Goal: Task Accomplishment & Management: Manage account settings

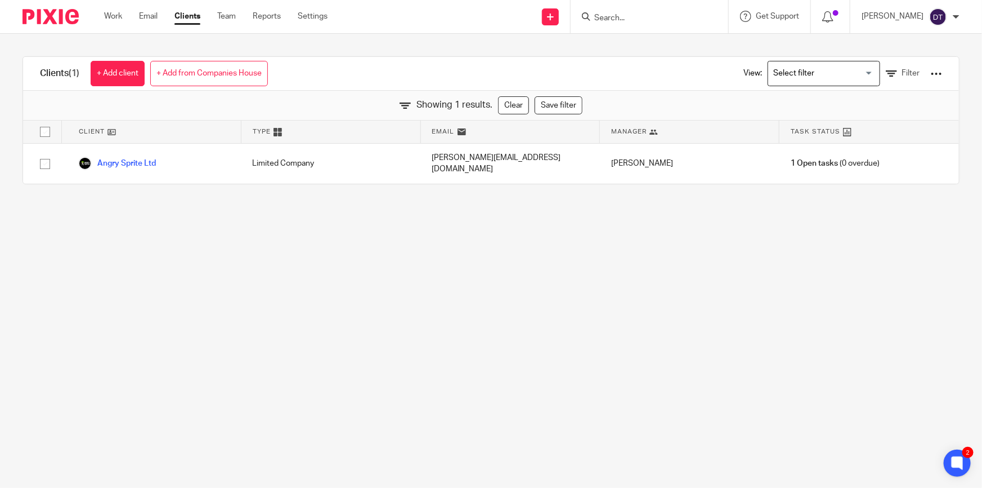
click at [148, 15] on link "Email" at bounding box center [148, 16] width 19 height 11
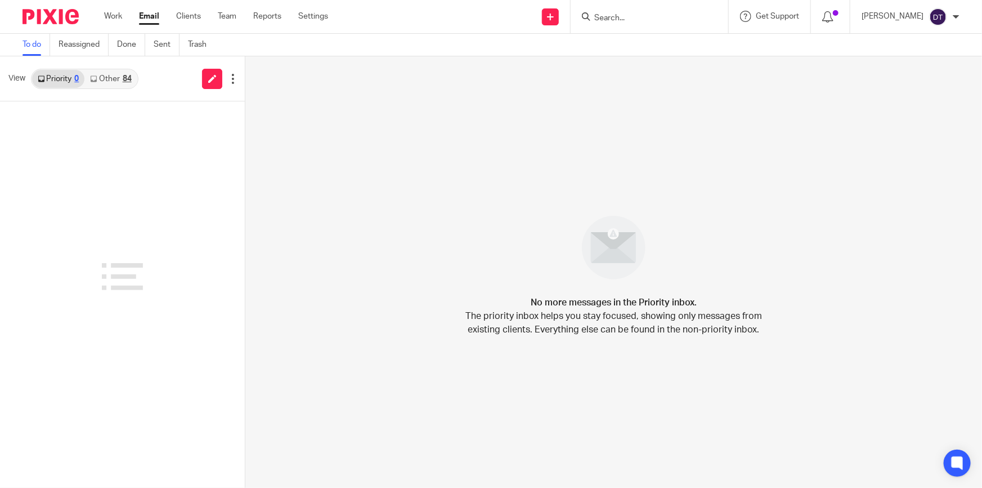
click at [118, 79] on link "Other 84" at bounding box center [110, 79] width 52 height 18
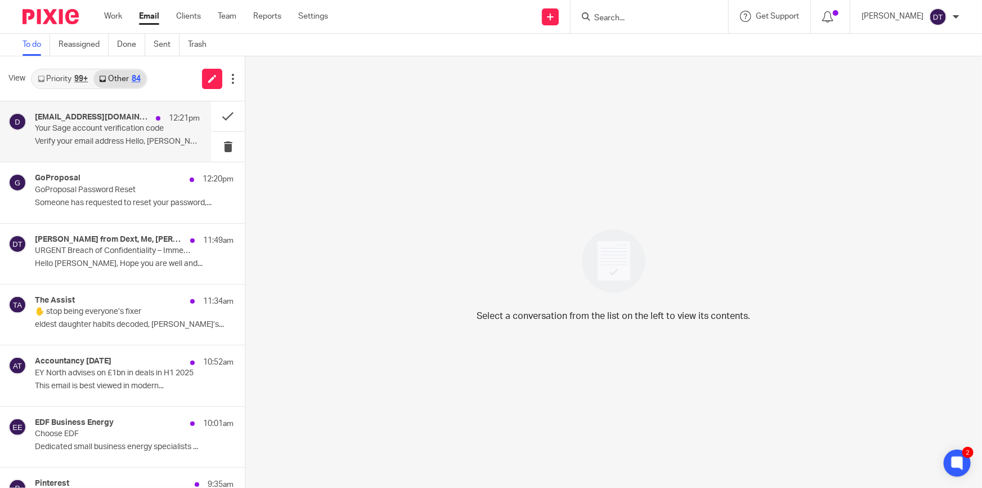
click at [88, 124] on p "Your Sage account verification code" at bounding box center [101, 129] width 132 height 10
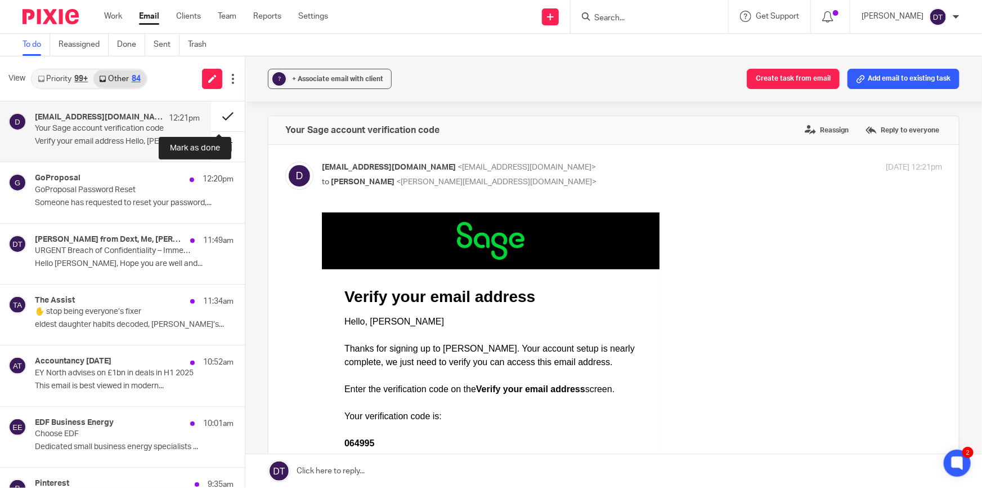
click at [218, 114] on button at bounding box center [228, 116] width 34 height 30
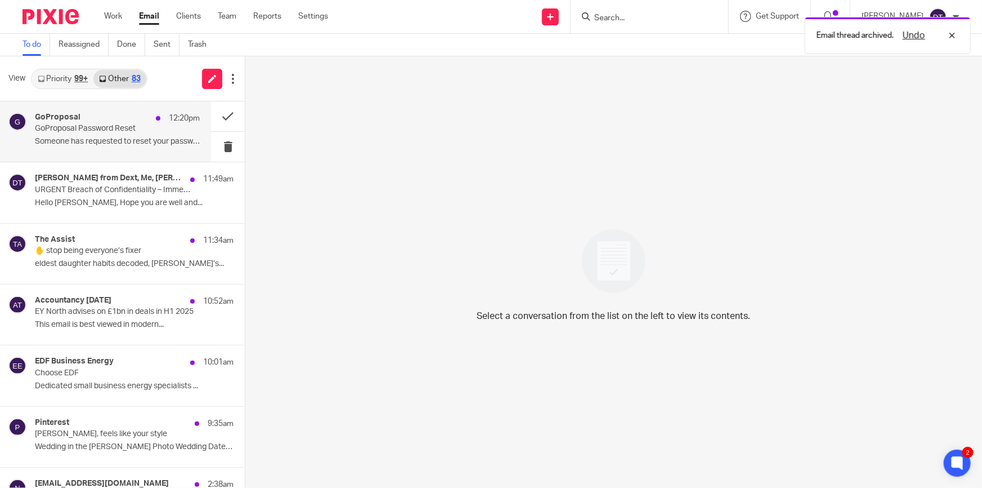
click at [131, 135] on div "GoProposal 12:20pm GoProposal Password Reset Someone has requested to reset you…" at bounding box center [117, 132] width 165 height 38
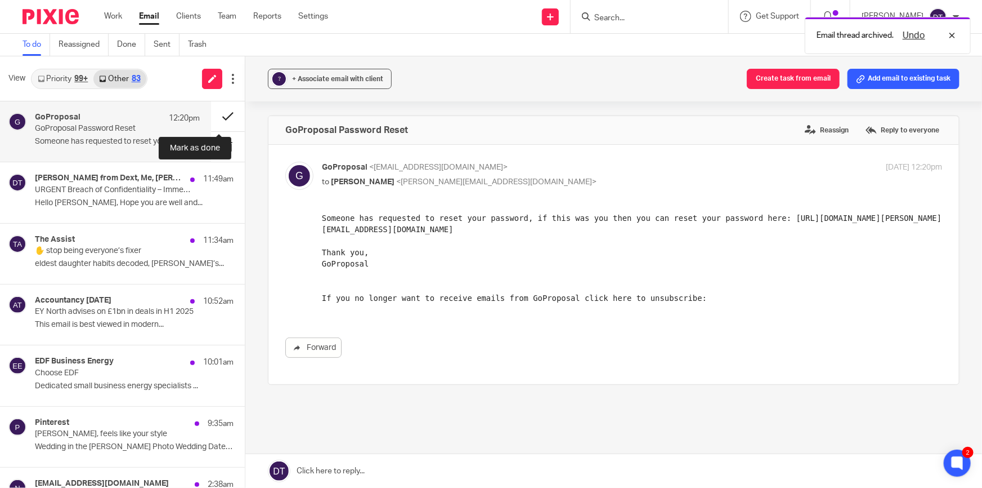
click at [218, 117] on button at bounding box center [228, 116] width 34 height 30
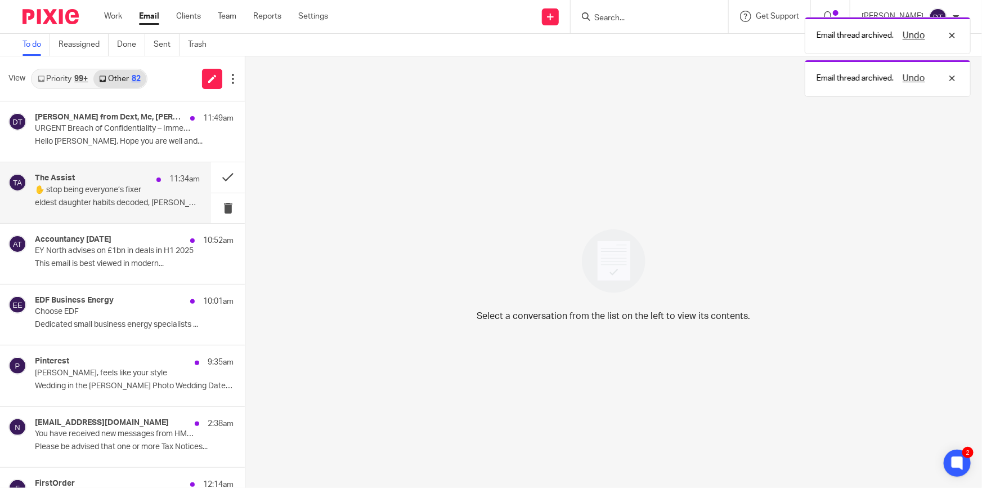
click at [101, 205] on p "eldest daughter habits decoded, Kristel’s..." at bounding box center [117, 203] width 165 height 10
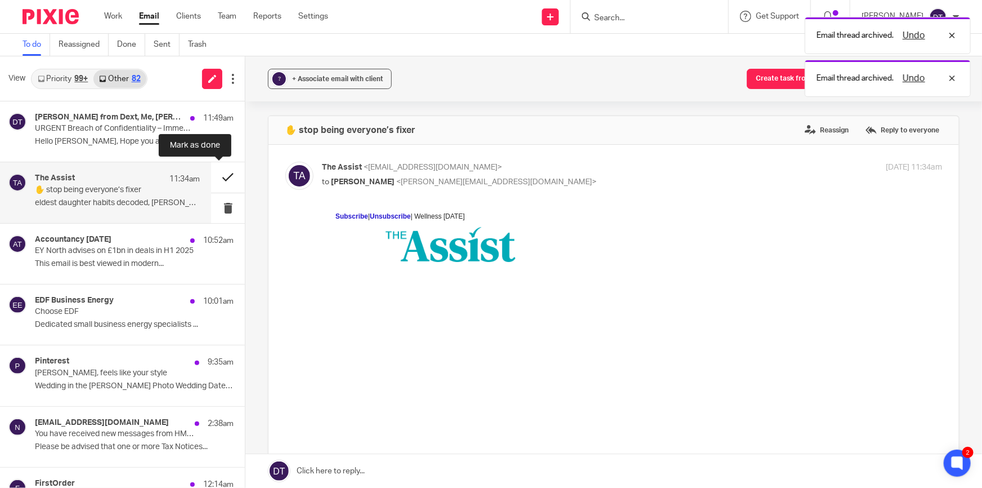
click at [214, 169] on button at bounding box center [228, 177] width 34 height 30
click at [154, 246] on p "EY North advises on £1bn in deals in H1 2025" at bounding box center [101, 251] width 132 height 10
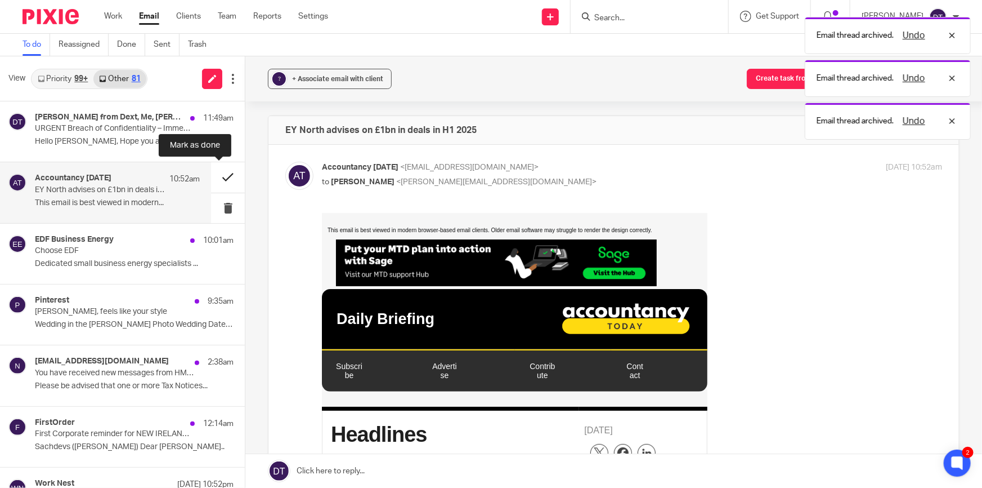
click at [212, 176] on button at bounding box center [228, 177] width 34 height 30
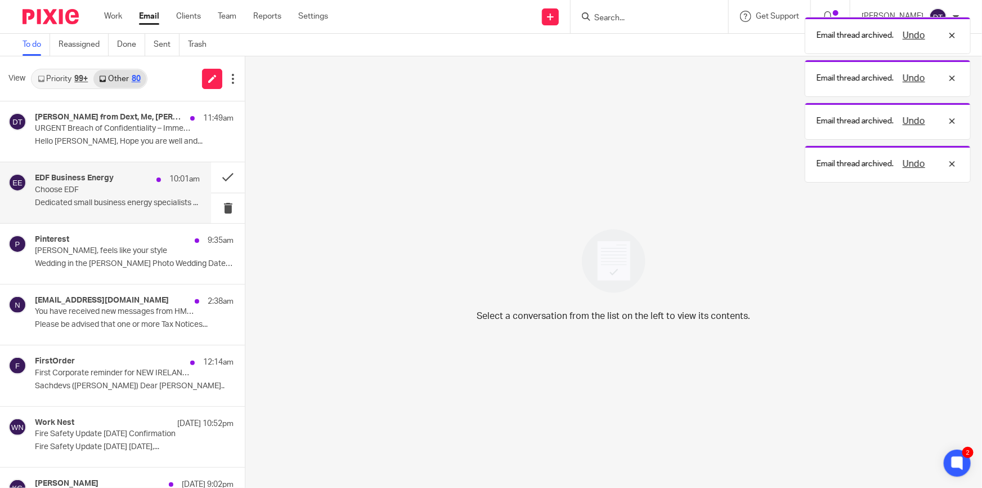
click at [115, 198] on p "Dedicated small business energy specialists ..." at bounding box center [117, 203] width 165 height 10
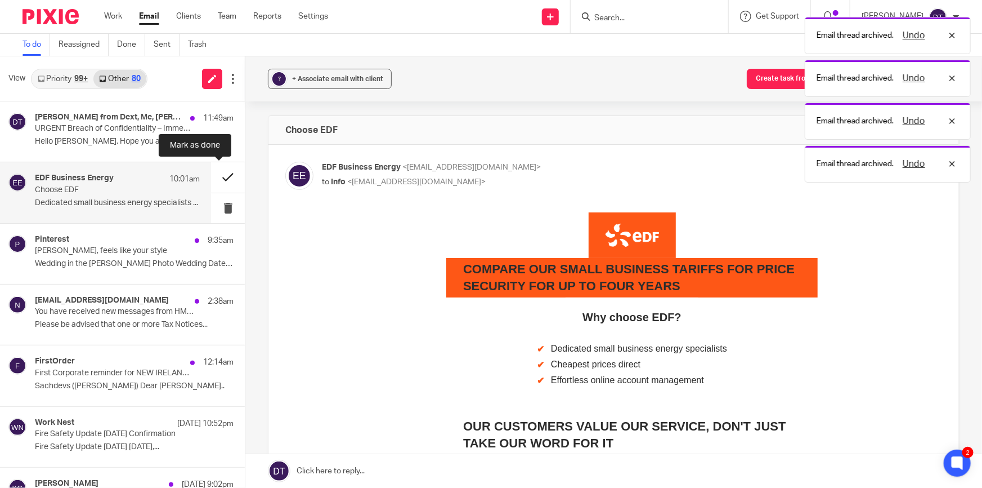
click at [219, 177] on button at bounding box center [228, 177] width 34 height 30
click at [98, 200] on p "Dedicated small business energy specialists ..." at bounding box center [117, 203] width 165 height 10
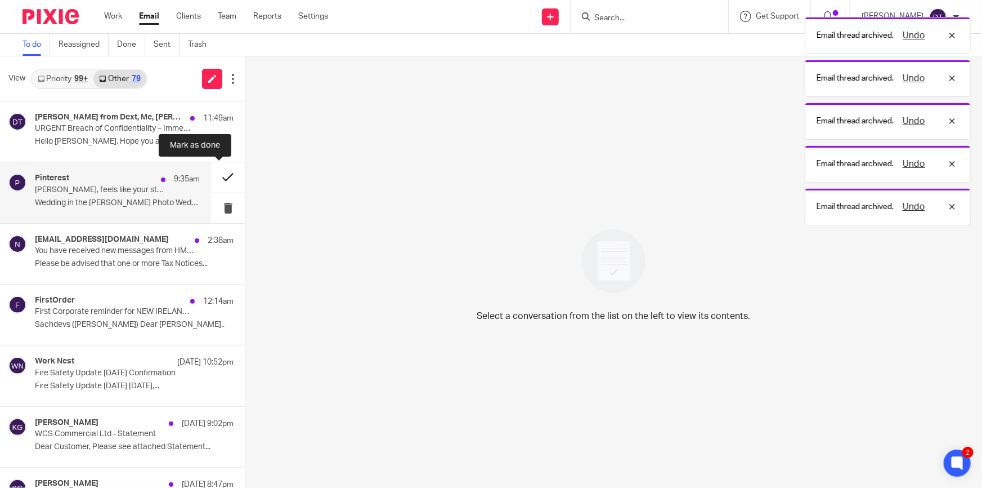
click at [217, 172] on button at bounding box center [228, 177] width 34 height 30
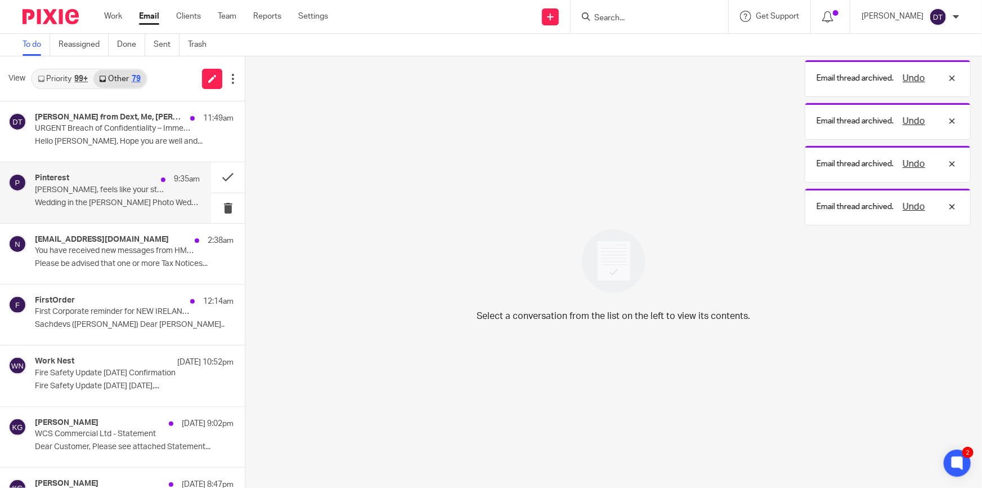
click at [136, 191] on p "Deanna, feels like your style" at bounding box center [101, 190] width 132 height 10
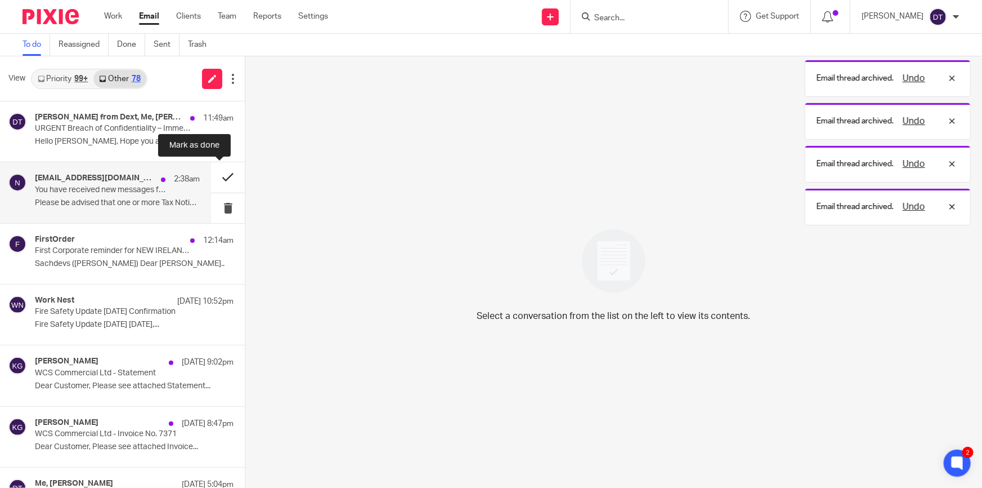
click at [214, 180] on button at bounding box center [228, 177] width 34 height 30
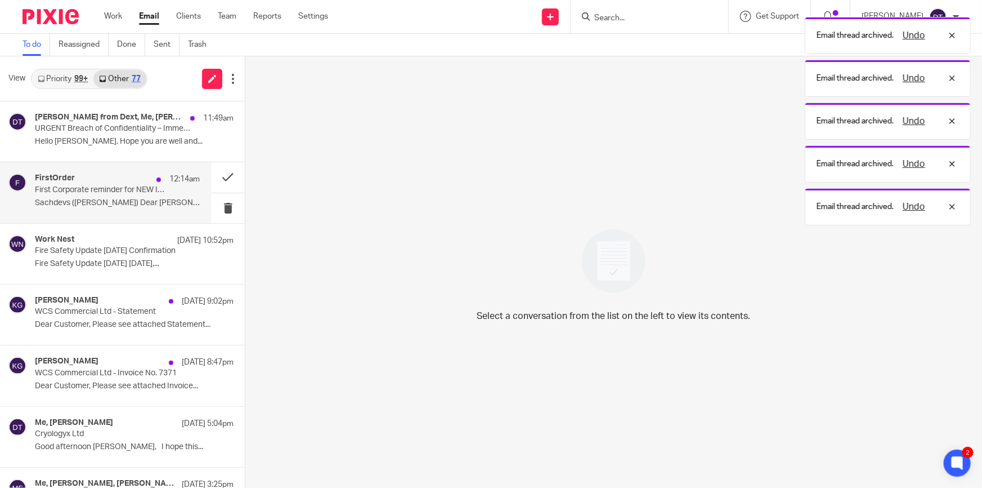
click at [136, 200] on p "Sachdevs (Deanna TEMPLETON) Dear Deanna A..." at bounding box center [117, 203] width 165 height 10
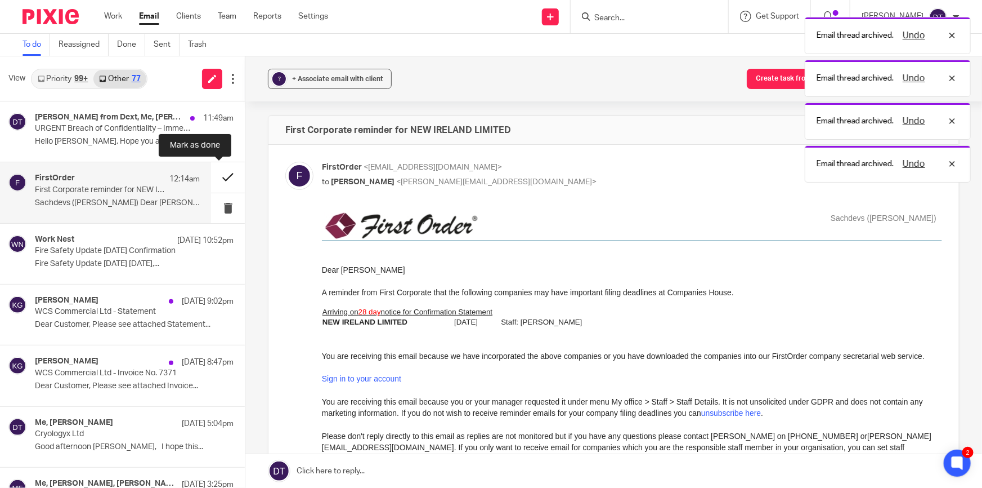
click at [211, 180] on button at bounding box center [228, 177] width 34 height 30
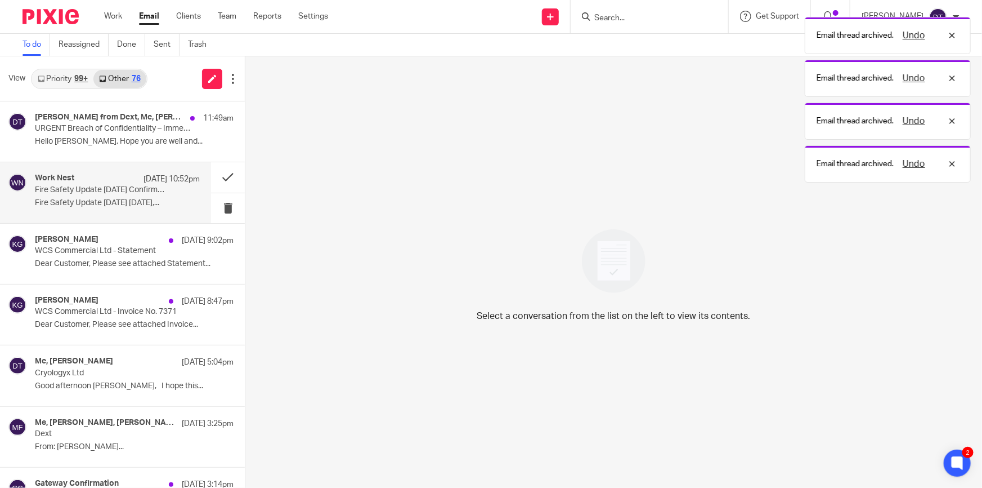
click at [121, 208] on div "Work Nest 19 Aug 10:52pm Fire Safety Update September 2025 Confirmation Fire Sa…" at bounding box center [117, 192] width 165 height 38
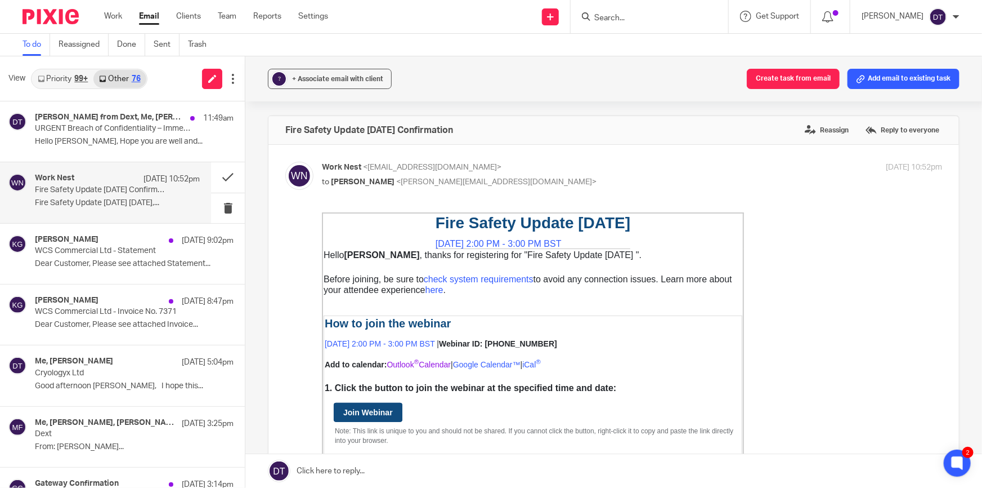
click at [400, 362] on link "Outlook ® Calendar" at bounding box center [419, 363] width 64 height 9
click at [211, 180] on button at bounding box center [228, 177] width 34 height 30
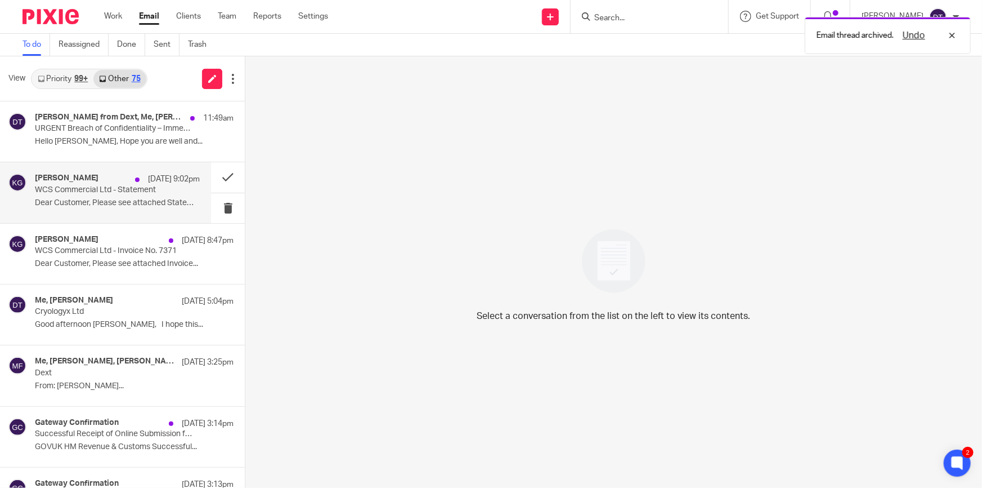
click at [106, 209] on div "Kerry Goddin 19 Aug 9:02pm WCS Commercial Ltd - Statement Dear Customer, Please…" at bounding box center [117, 192] width 165 height 38
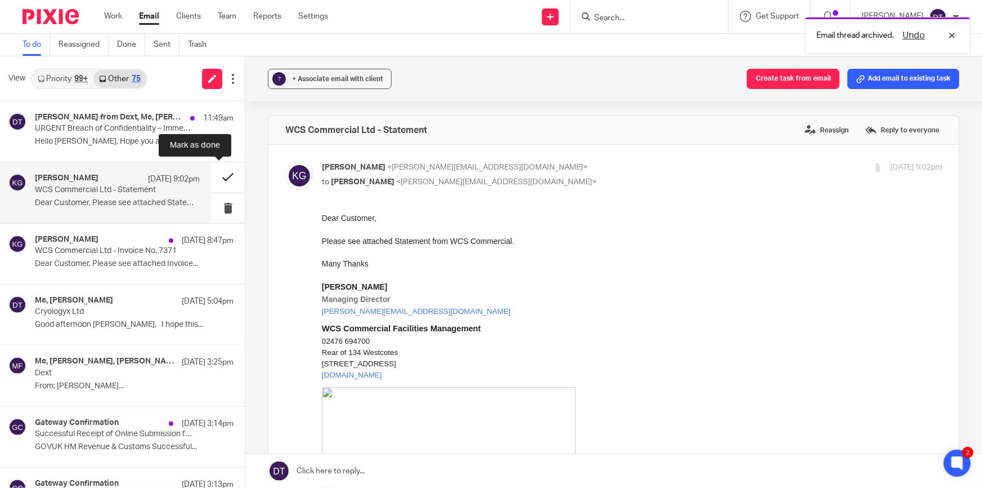
click at [216, 171] on button at bounding box center [228, 177] width 34 height 30
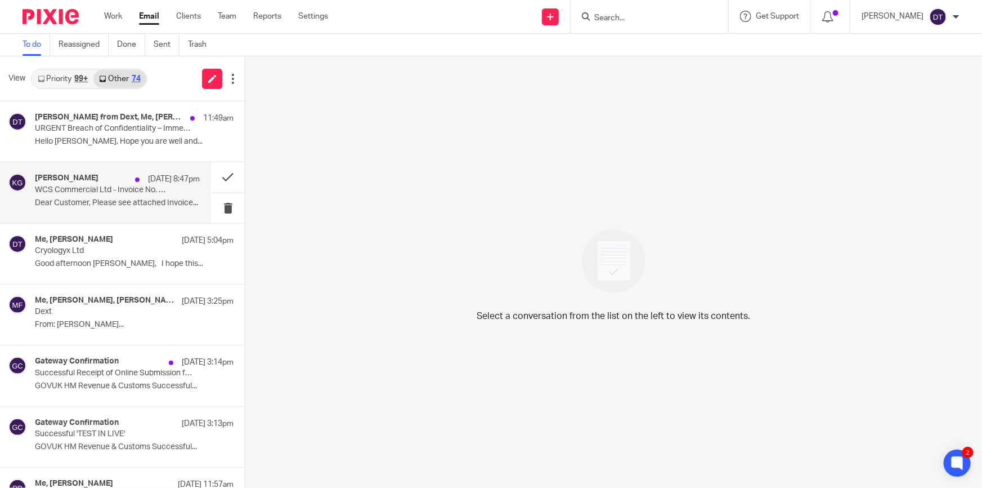
click at [86, 205] on p "Dear Customer, Please see attached Invoice..." at bounding box center [117, 203] width 165 height 10
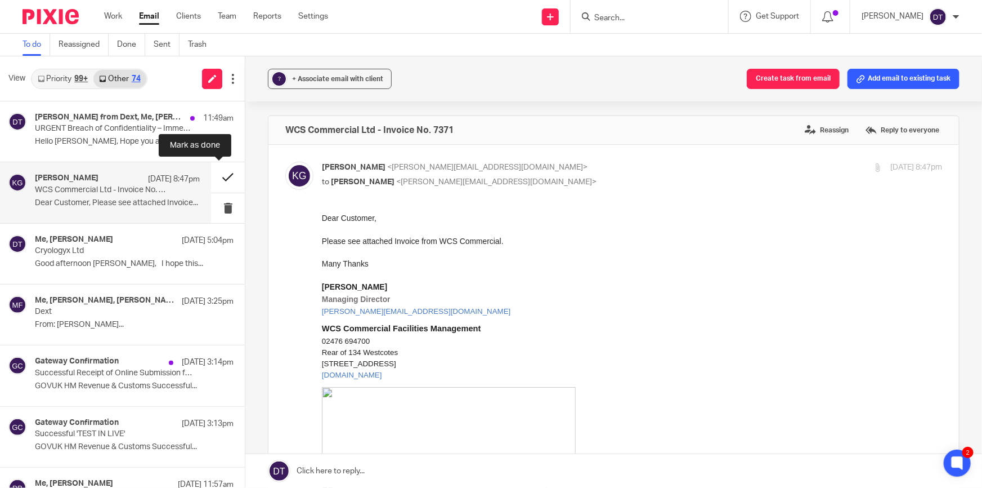
click at [222, 179] on button at bounding box center [228, 177] width 34 height 30
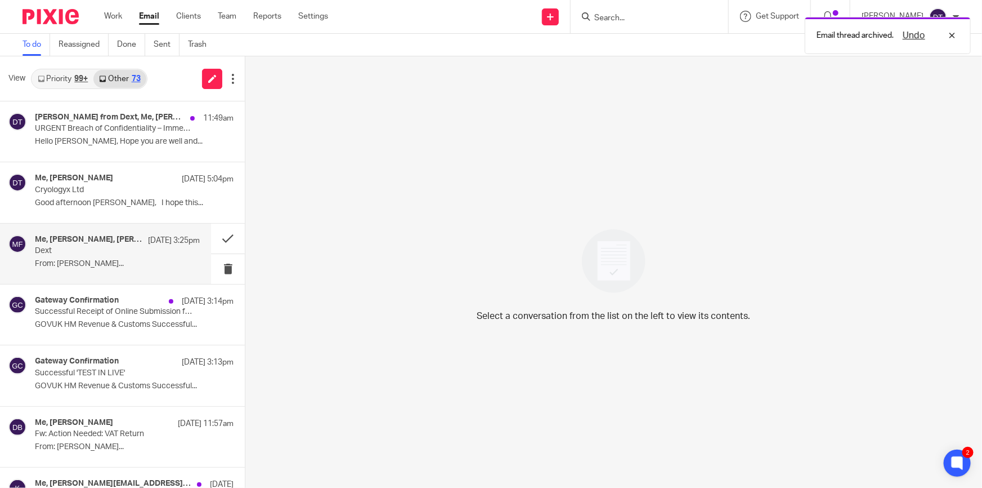
click at [101, 257] on div "Me, Deepak Bansal, Melissa Fieldhouse 19 Aug 3:25pm Dext From: Melissa Fieldhou…" at bounding box center [117, 254] width 165 height 38
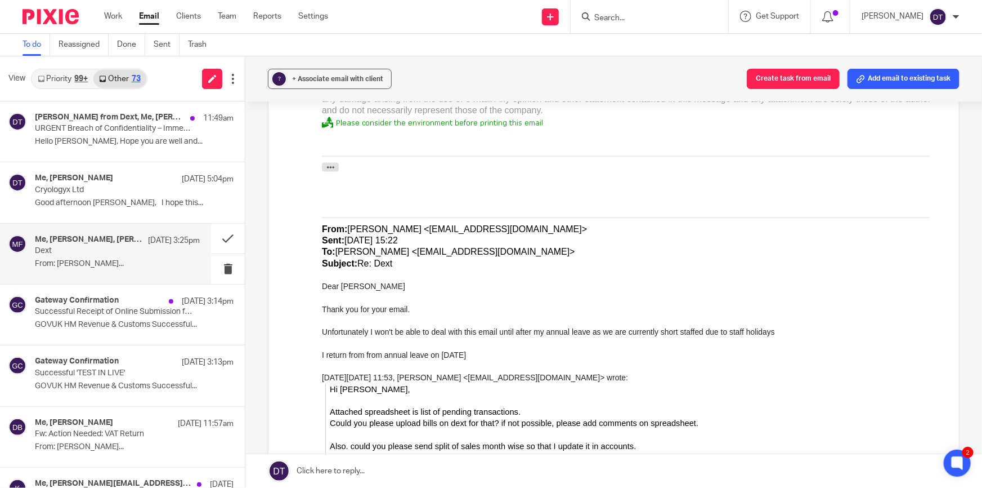
scroll to position [870, 0]
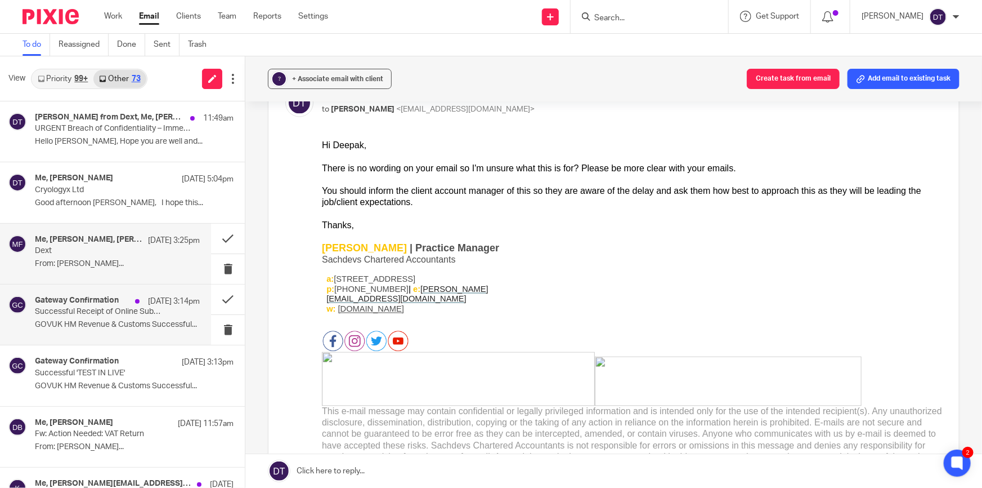
click at [92, 324] on p "GOVUK HM Revenue & Customs Successful..." at bounding box center [117, 325] width 165 height 10
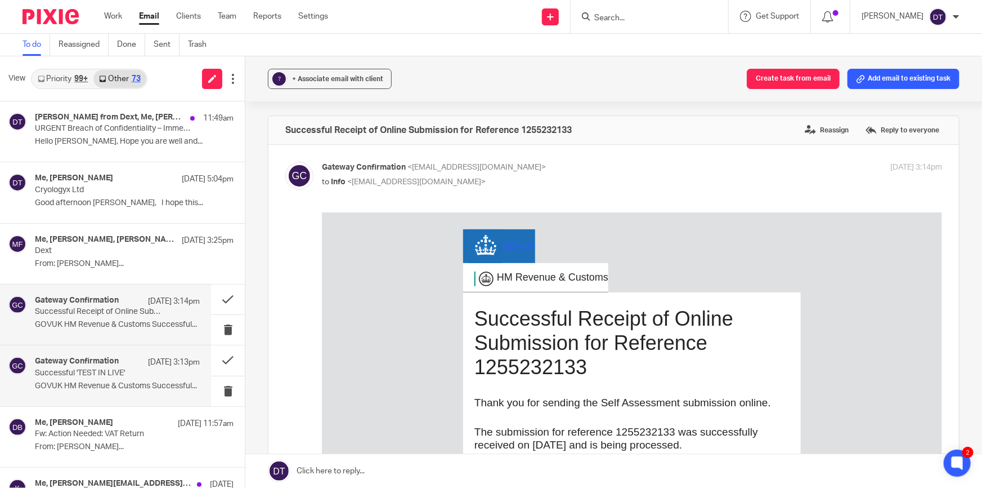
scroll to position [0, 0]
click at [73, 77] on link "Priority 99+" at bounding box center [62, 79] width 61 height 18
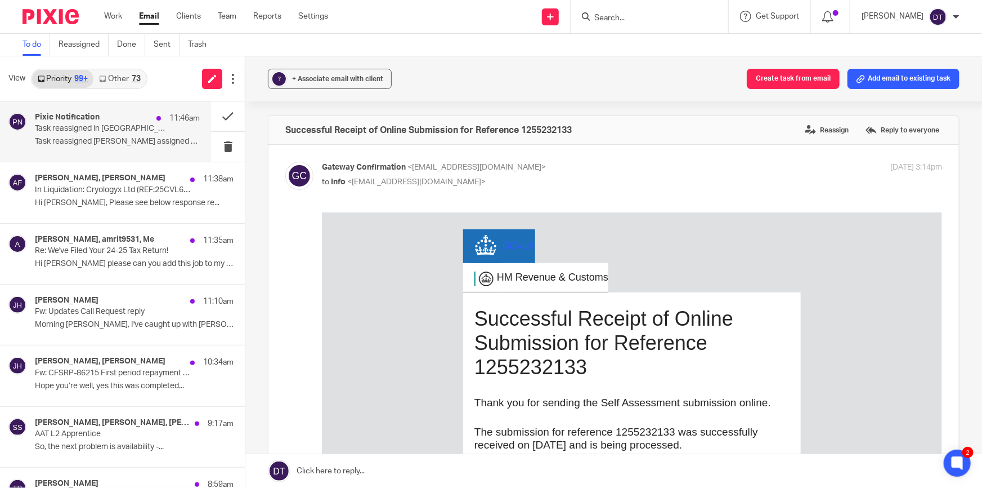
click at [96, 149] on div "Pixie Notification 11:46am Task reassigned in Pixie Task reassigned Jodie Hall …" at bounding box center [117, 132] width 165 height 38
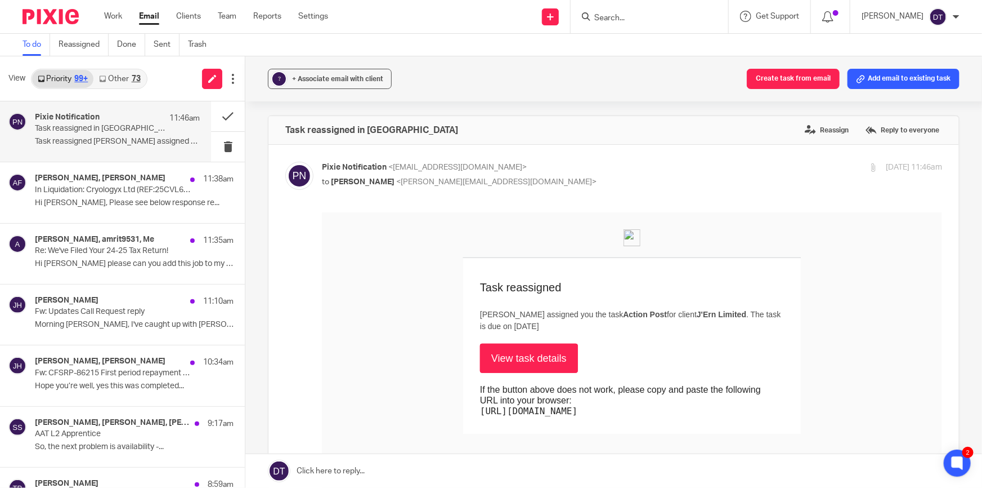
click at [620, 20] on input "Search" at bounding box center [643, 19] width 101 height 10
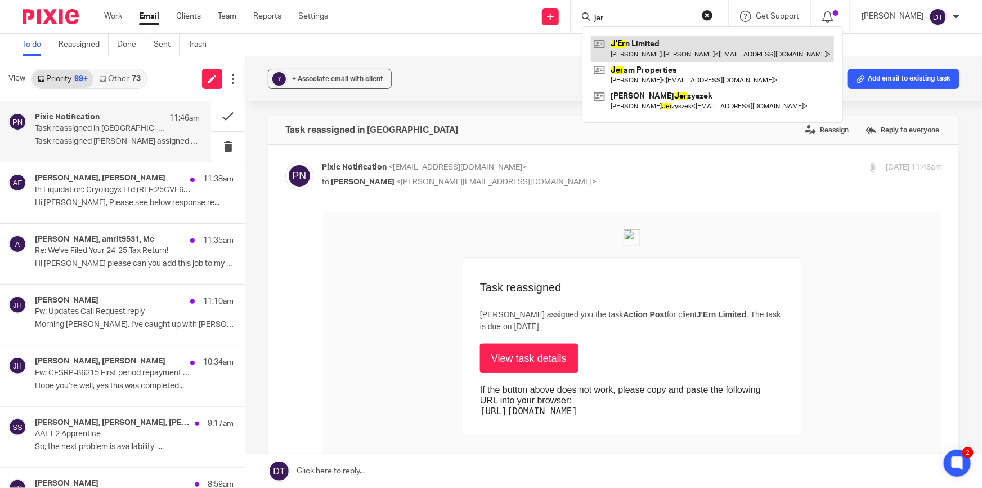
type input "jer"
click at [620, 39] on link at bounding box center [712, 48] width 243 height 26
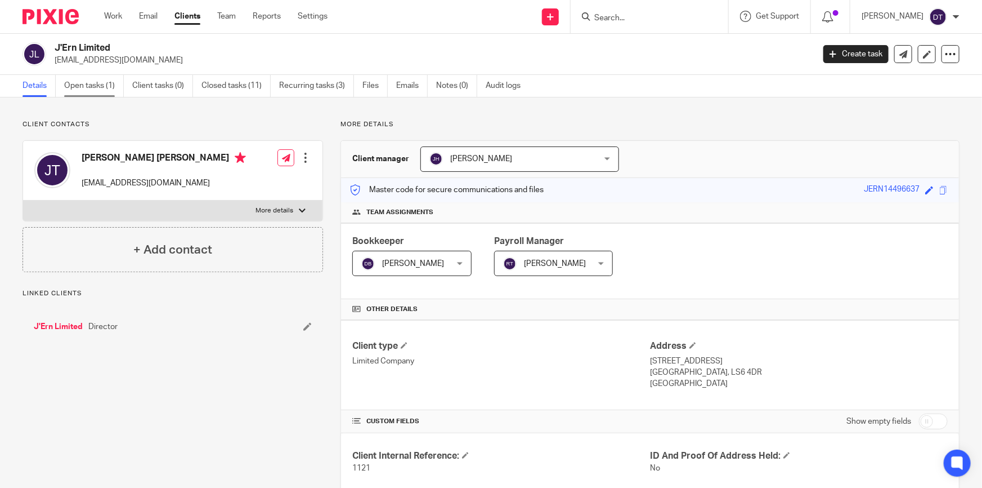
click at [91, 92] on link "Open tasks (1)" at bounding box center [94, 86] width 60 height 22
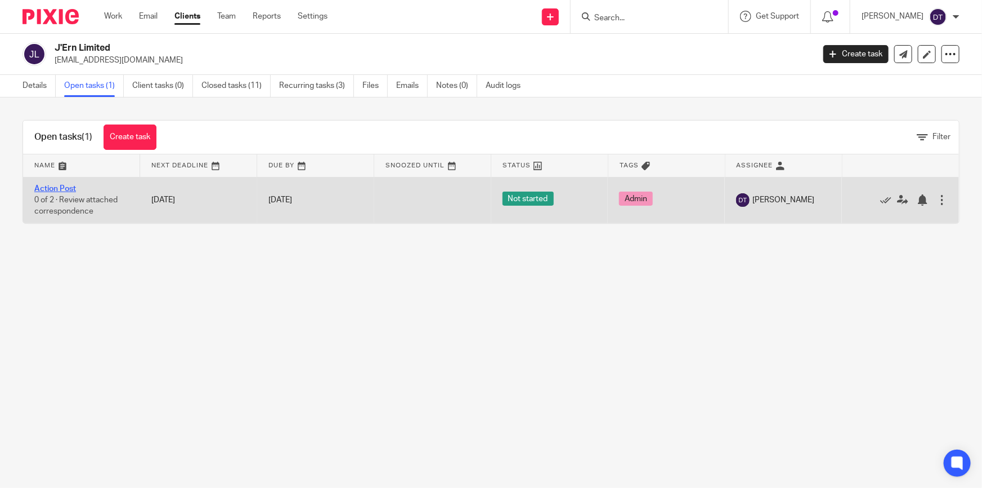
click at [65, 189] on link "Action Post" at bounding box center [55, 189] width 42 height 8
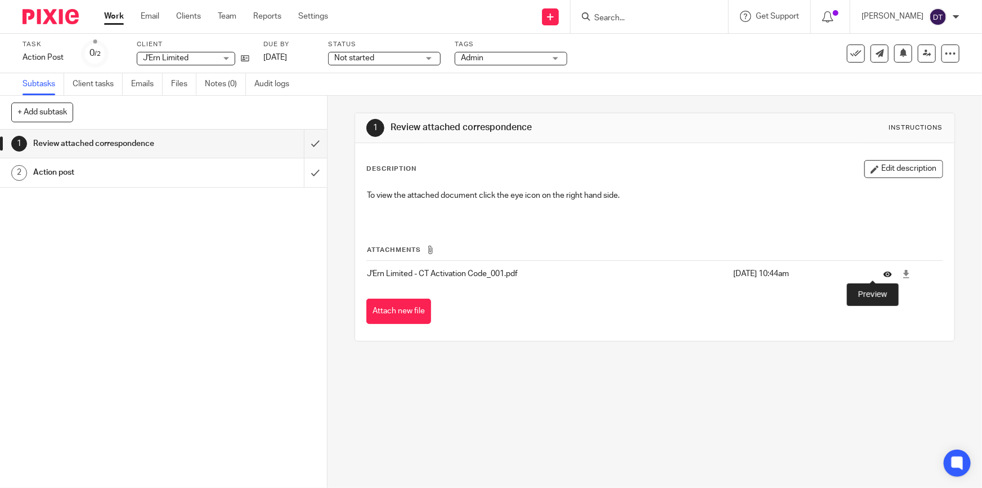
click at [884, 274] on icon at bounding box center [888, 274] width 8 height 8
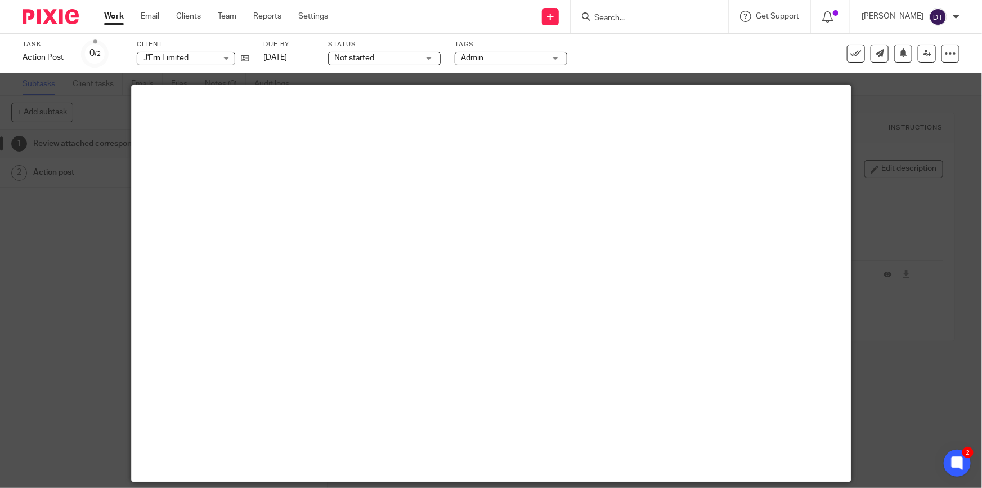
click at [875, 151] on div at bounding box center [491, 244] width 982 height 488
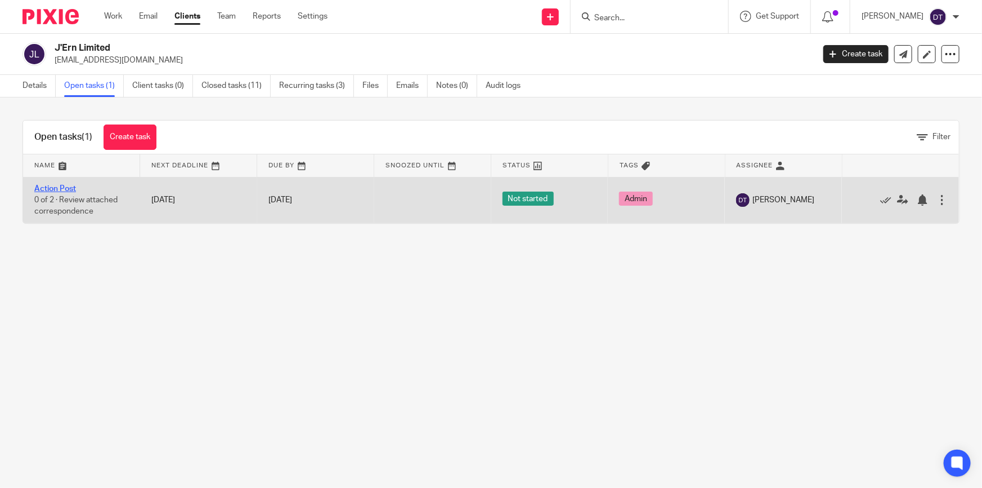
click at [61, 188] on link "Action Post" at bounding box center [55, 189] width 42 height 8
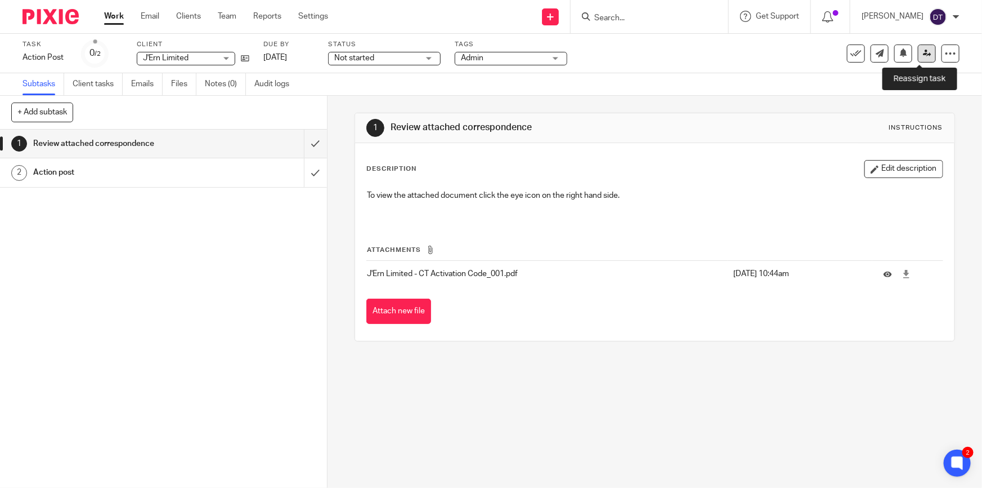
click at [923, 50] on icon at bounding box center [927, 53] width 8 height 8
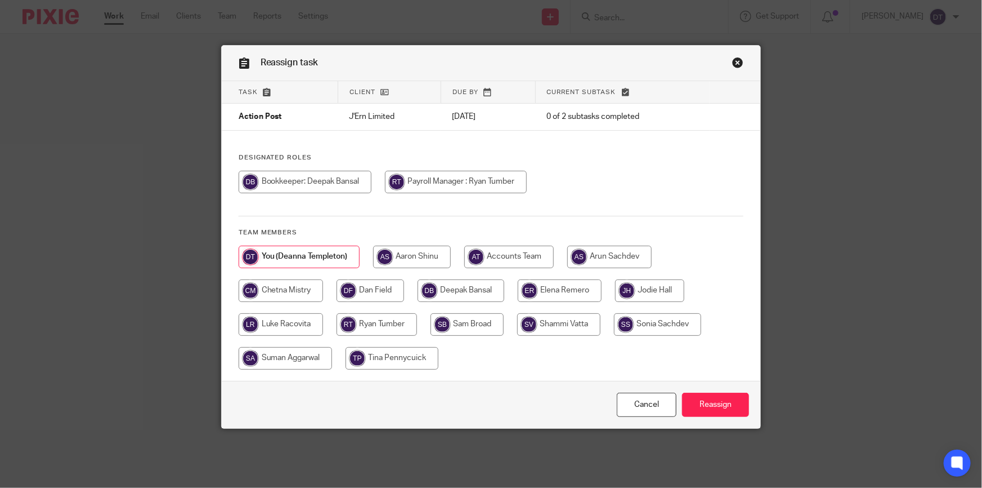
click at [627, 287] on input "radio" at bounding box center [649, 290] width 69 height 23
radio input "true"
click at [715, 402] on input "Reassign" at bounding box center [715, 404] width 67 height 24
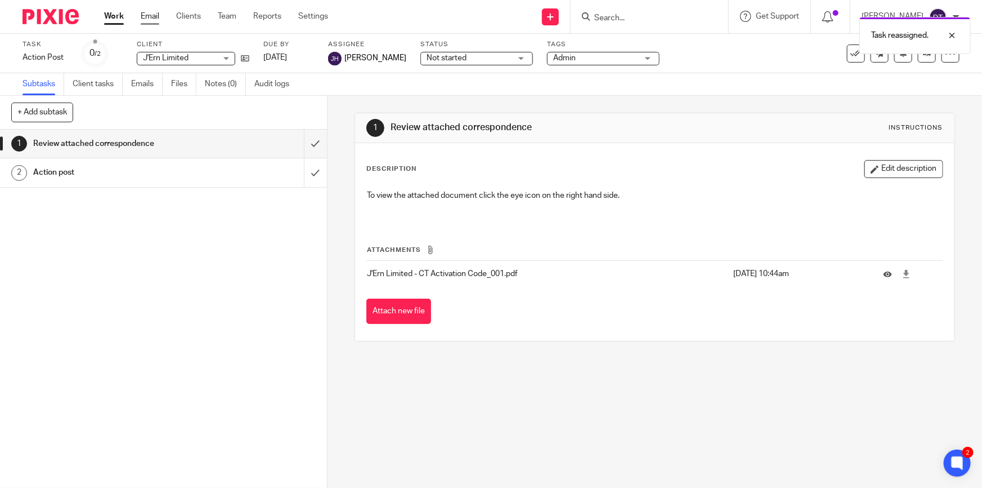
click at [151, 14] on link "Email" at bounding box center [150, 16] width 19 height 11
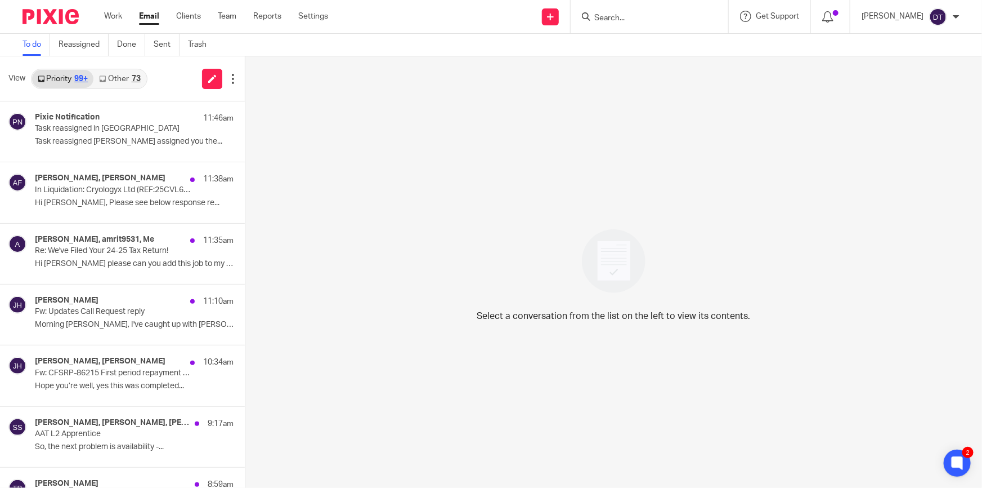
click at [116, 87] on div "Priority 99+ Other 73" at bounding box center [89, 79] width 117 height 20
click at [113, 77] on link "Other 73" at bounding box center [119, 79] width 52 height 18
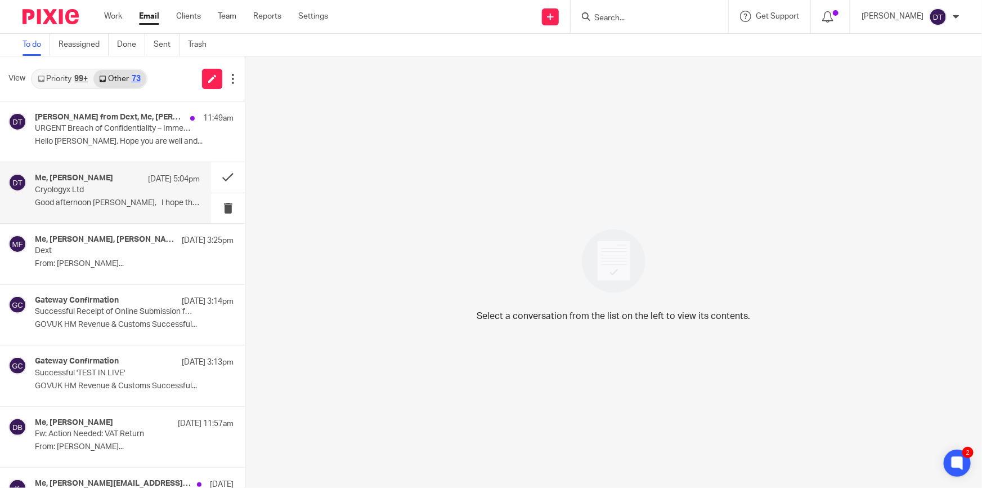
drag, startPoint x: 109, startPoint y: 196, endPoint x: 79, endPoint y: 126, distance: 75.9
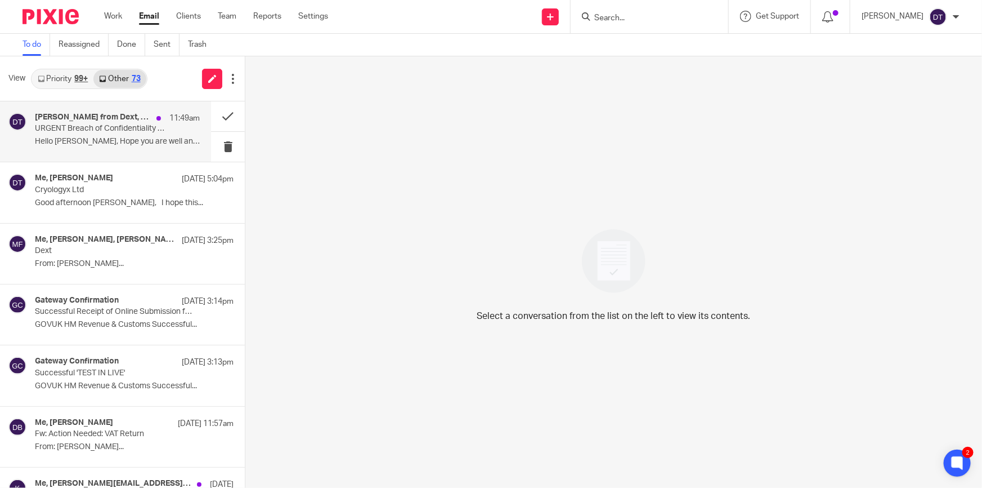
click at [108, 196] on div "Me, Andrew Fox 19 Aug 5:04pm Cryologyx Ltd Good afternoon Deanna, I hope this..." at bounding box center [134, 192] width 199 height 38
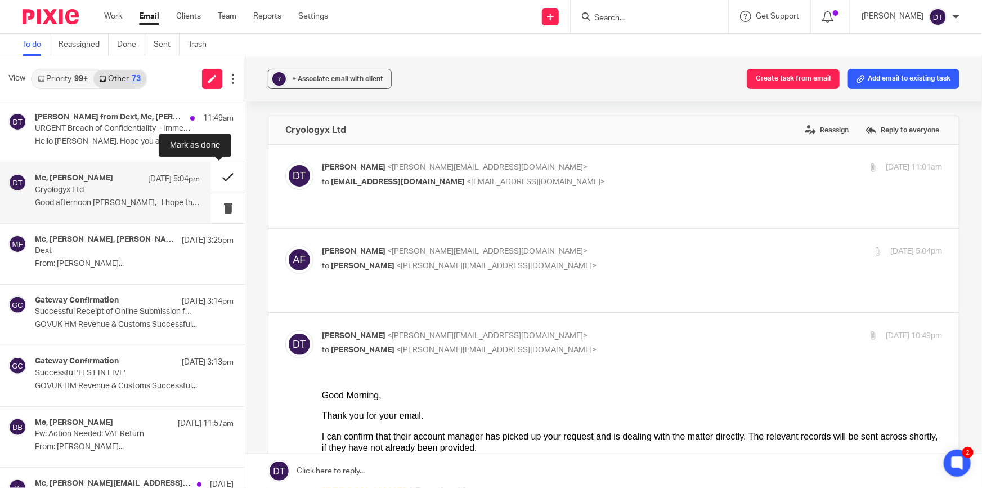
click at [220, 176] on button at bounding box center [228, 177] width 34 height 30
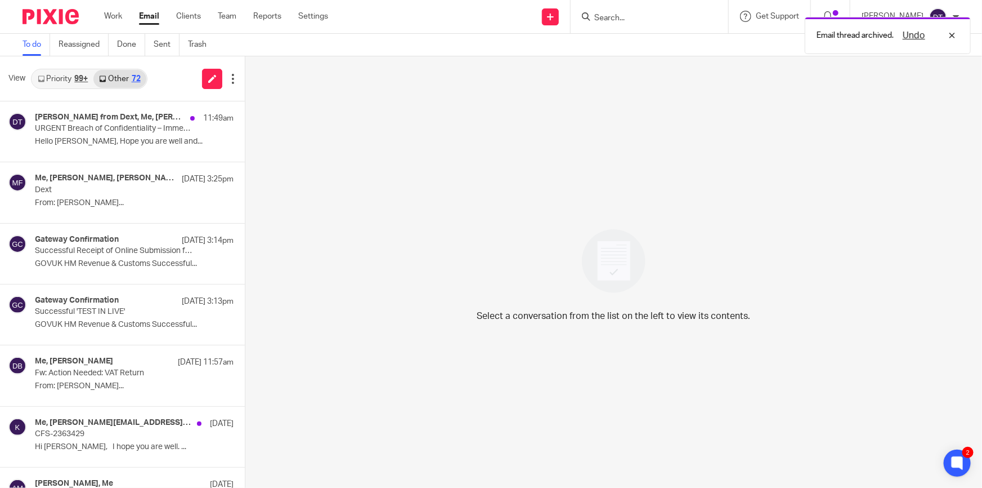
click at [62, 82] on link "Priority 99+" at bounding box center [62, 79] width 61 height 18
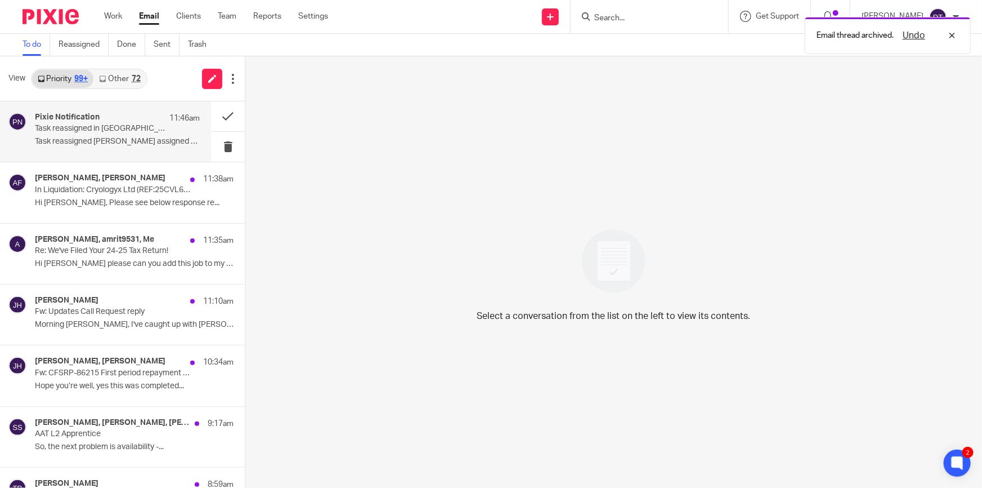
click at [124, 136] on div "Pixie Notification 11:46am Task reassigned in Pixie Task reassigned Jodie Hall …" at bounding box center [117, 132] width 165 height 38
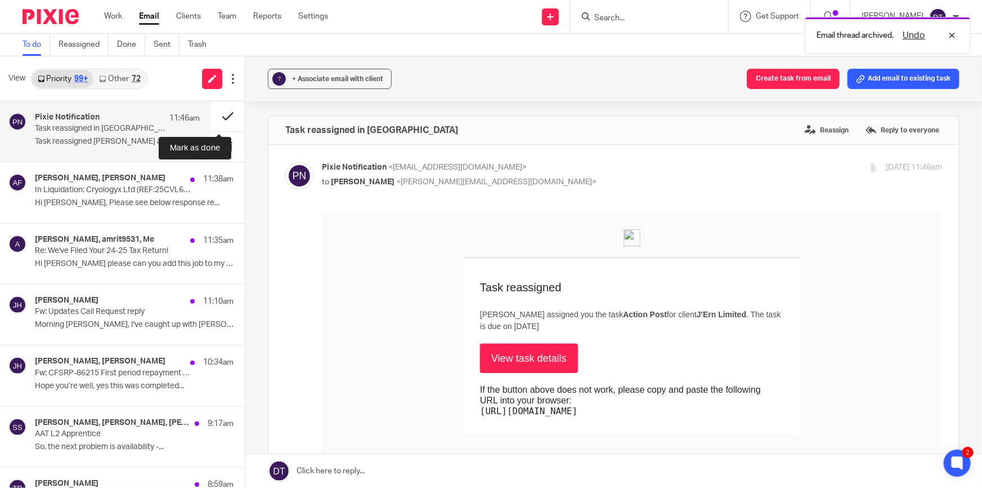
click at [218, 115] on button at bounding box center [228, 116] width 34 height 30
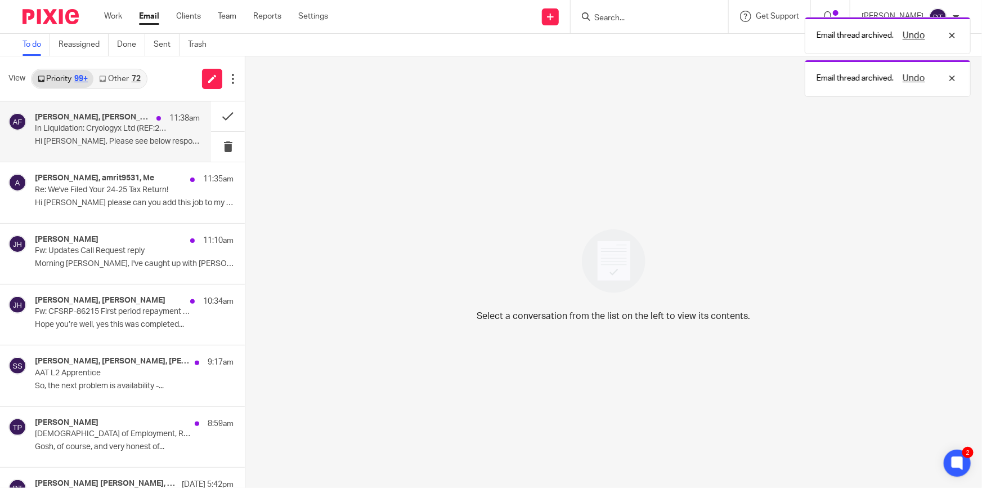
click at [104, 142] on p "Hi Arun, Please see below response re..." at bounding box center [117, 142] width 165 height 10
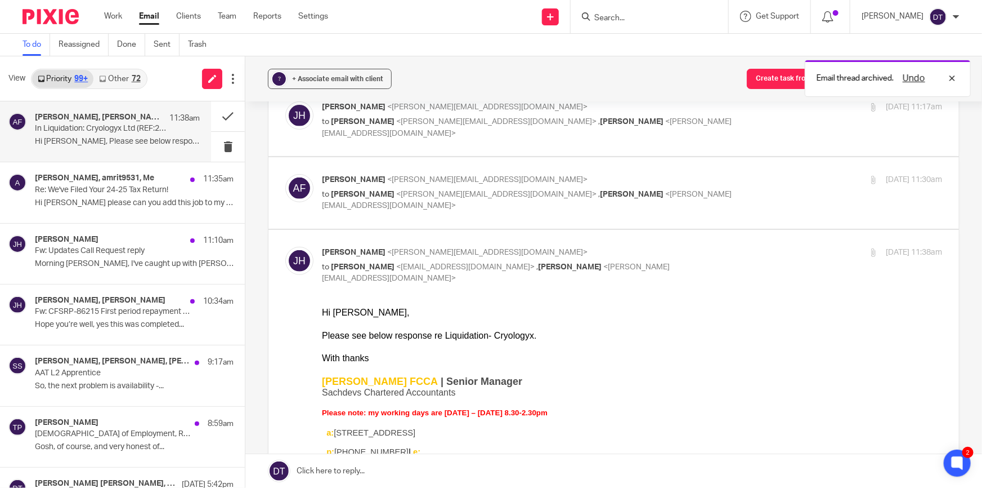
scroll to position [204, 0]
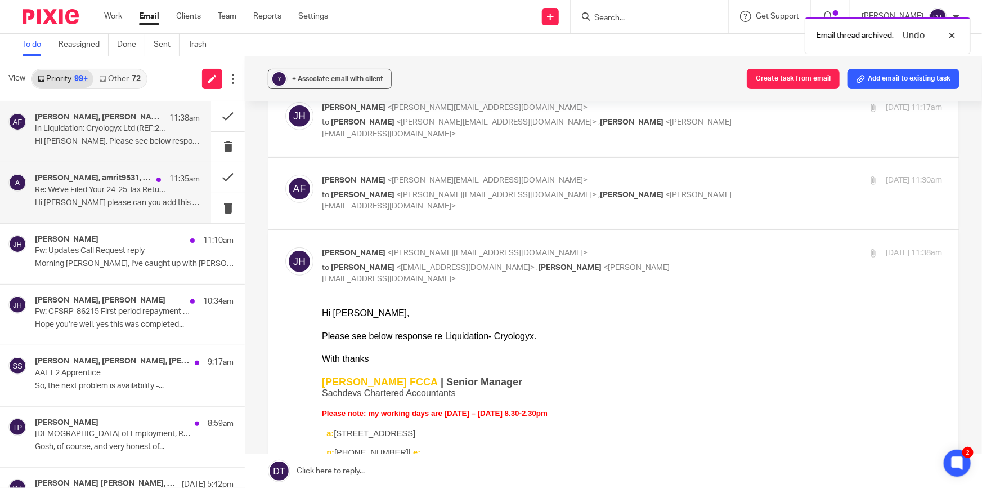
click at [73, 194] on p "Re: We've Filed Your 24-25 Tax Return!" at bounding box center [101, 190] width 132 height 10
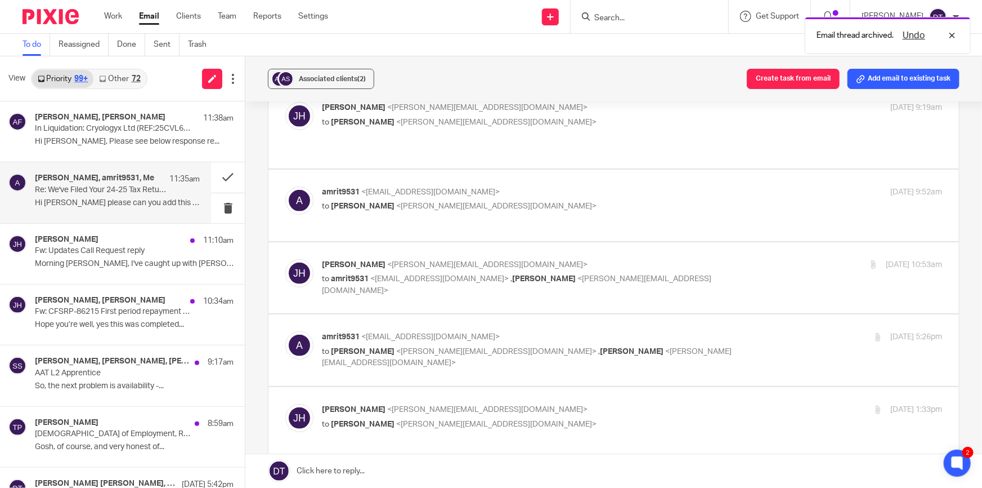
scroll to position [0, 0]
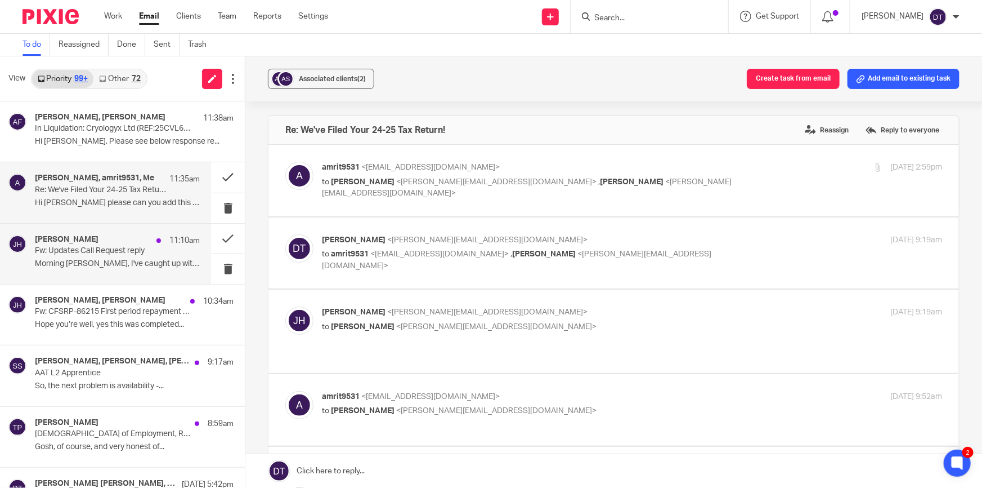
click at [98, 246] on p "Fw: Updates Call Request reply" at bounding box center [101, 251] width 132 height 10
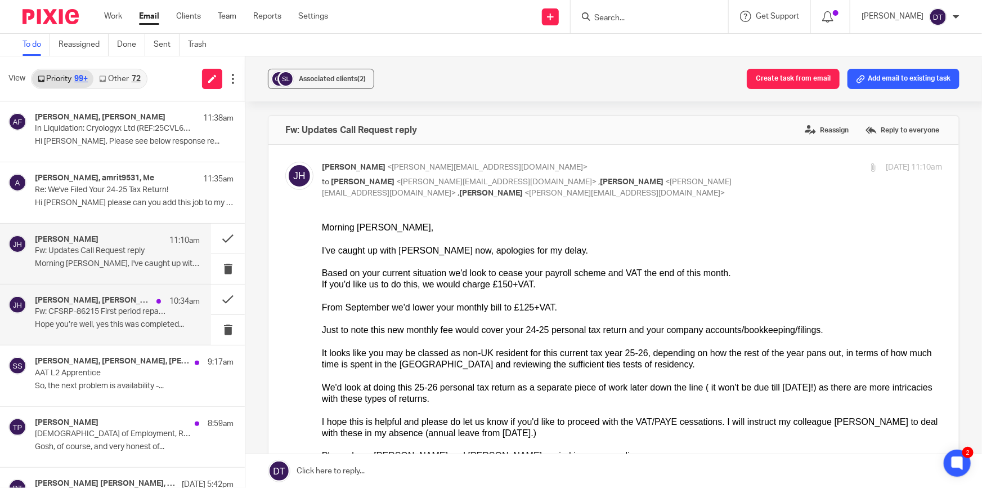
click at [102, 319] on div "James Bowes, Jodie Hall 10:34am Fw: CFSRP-86215 First period repayment claim Ho…" at bounding box center [117, 315] width 165 height 38
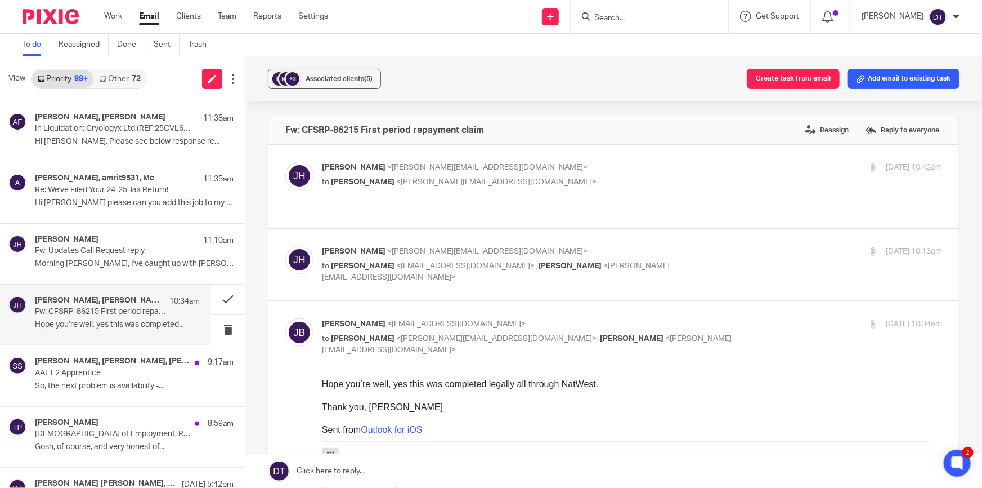
click at [623, 19] on input "Search" at bounding box center [643, 19] width 101 height 10
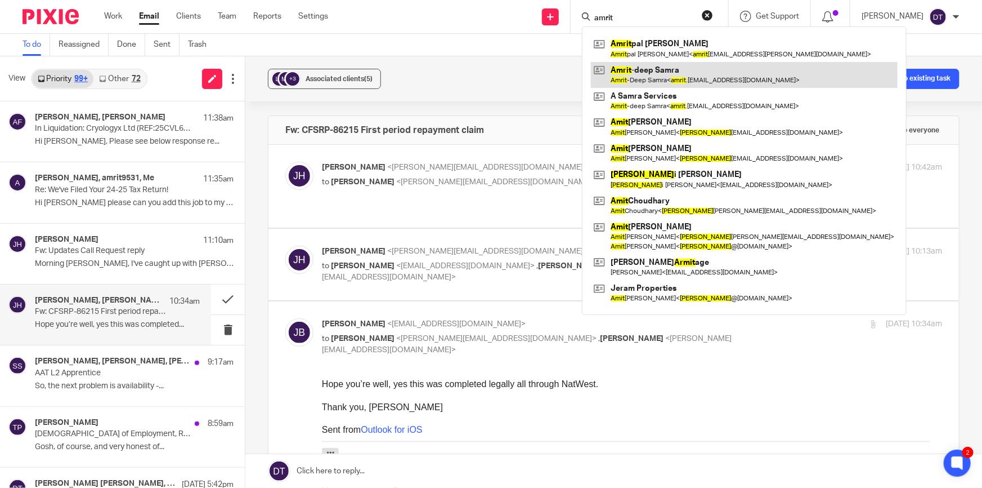
type input "amrit"
click at [646, 77] on link at bounding box center [744, 75] width 307 height 26
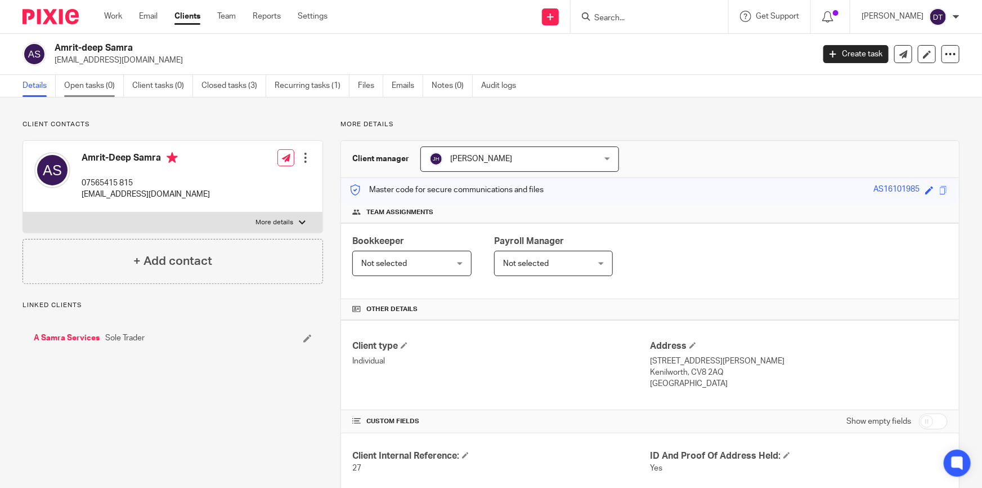
click at [101, 80] on link "Open tasks (0)" at bounding box center [94, 86] width 60 height 22
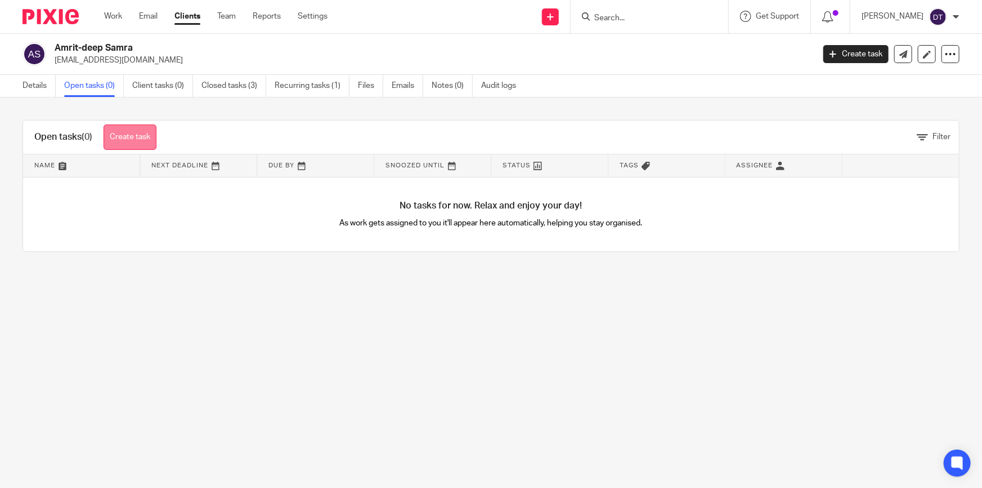
click at [119, 136] on link "Create task" at bounding box center [130, 136] width 53 height 25
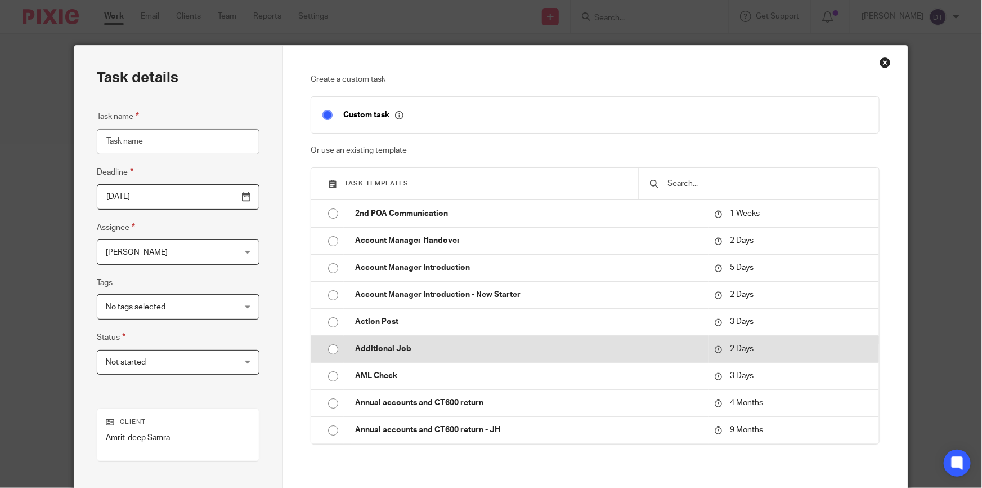
click at [385, 351] on p "Additional Job" at bounding box center [529, 348] width 348 height 11
type input "[DATE]"
type input "Additional Job"
checkbox input "false"
radio input "true"
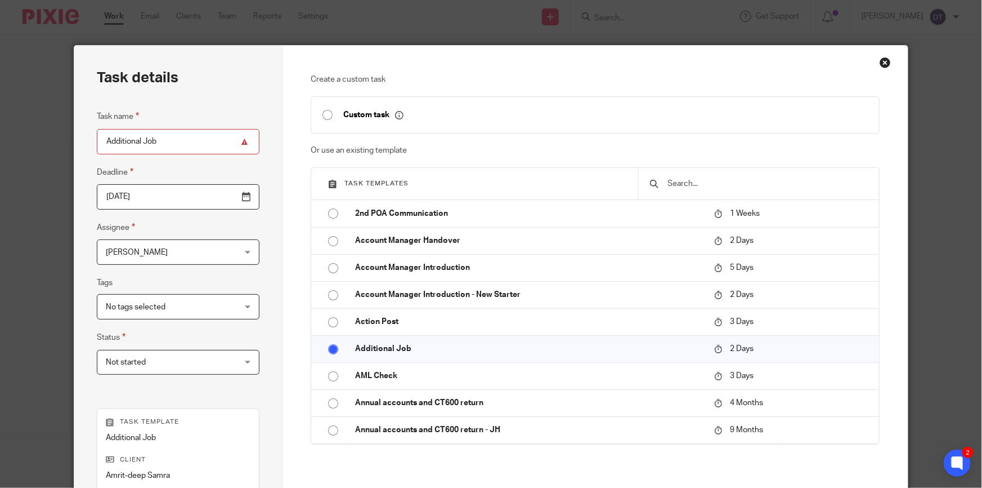
click at [182, 140] on input "Additional Job" at bounding box center [178, 141] width 163 height 25
type input "Additional Job - Remedy Submission"
click at [217, 257] on span "[PERSON_NAME]" at bounding box center [167, 252] width 123 height 24
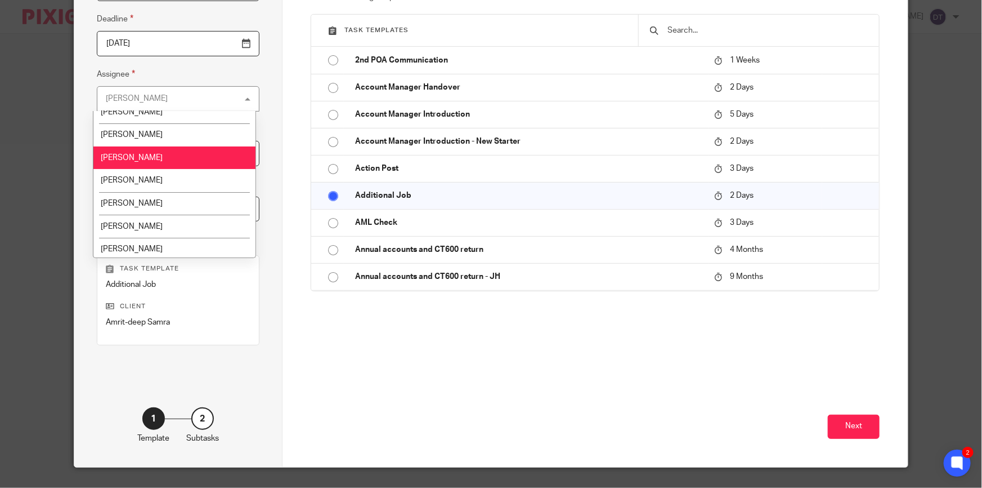
scroll to position [153, 0]
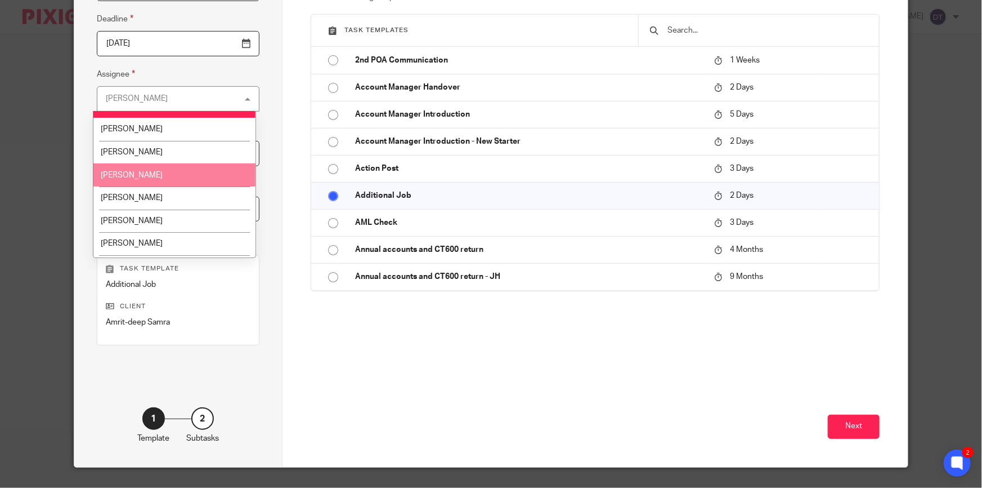
click at [162, 169] on li "[PERSON_NAME]" at bounding box center [174, 174] width 162 height 23
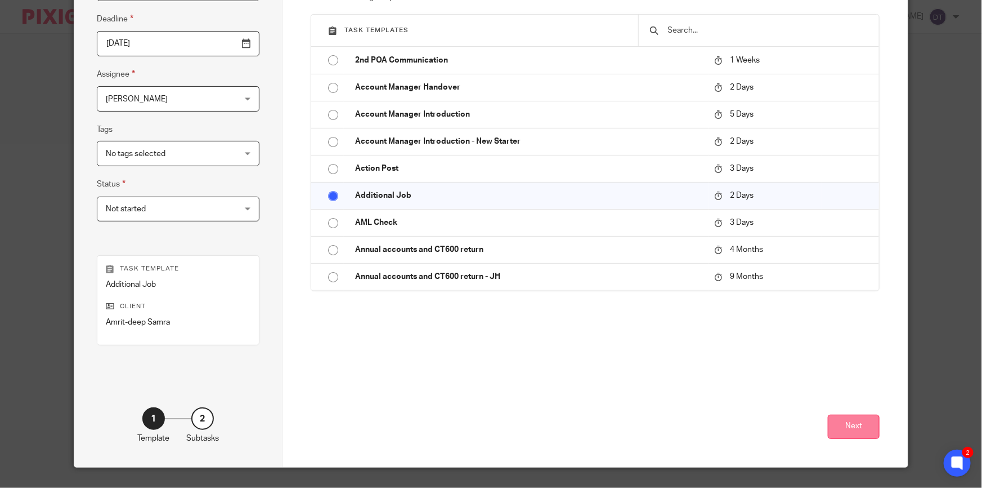
click at [828, 422] on button "Next" at bounding box center [854, 426] width 52 height 24
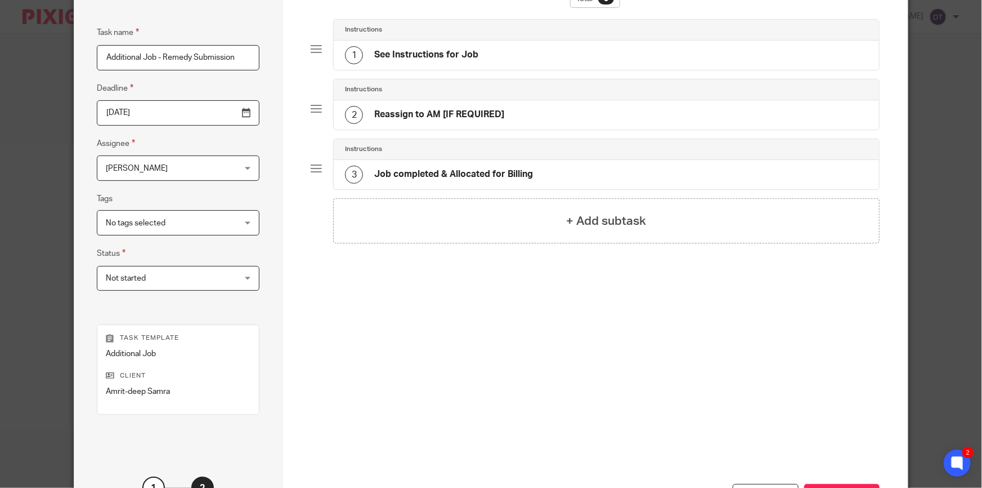
scroll to position [0, 0]
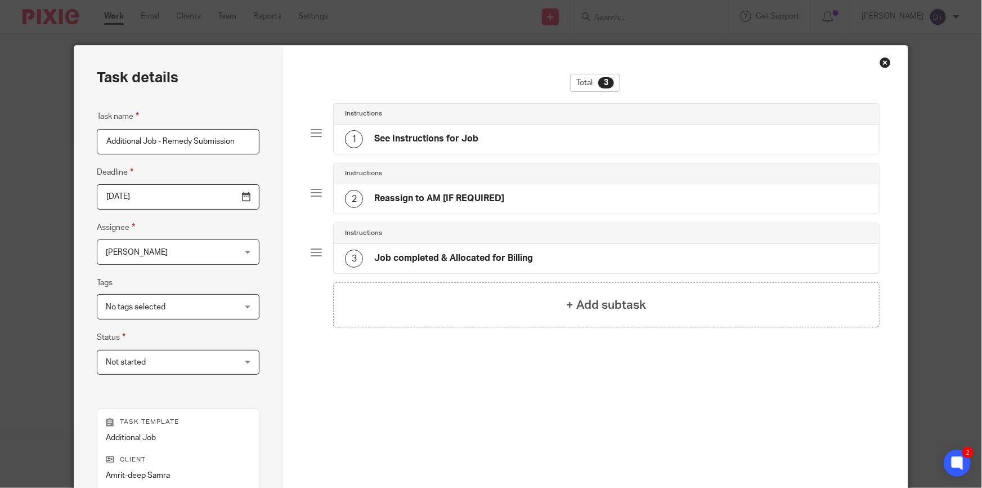
click at [516, 193] on div "2 Reassign to AM [IF REQUIRED]" at bounding box center [607, 198] width 546 height 29
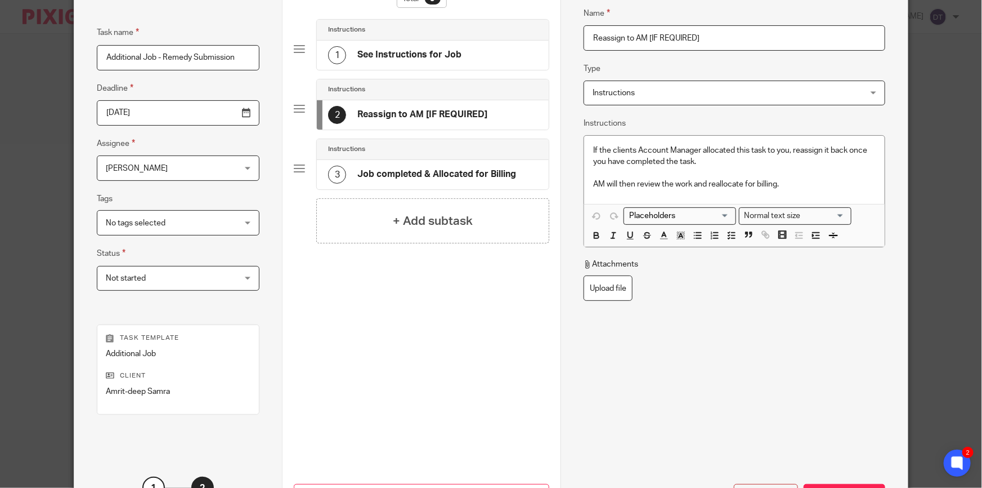
scroll to position [177, 0]
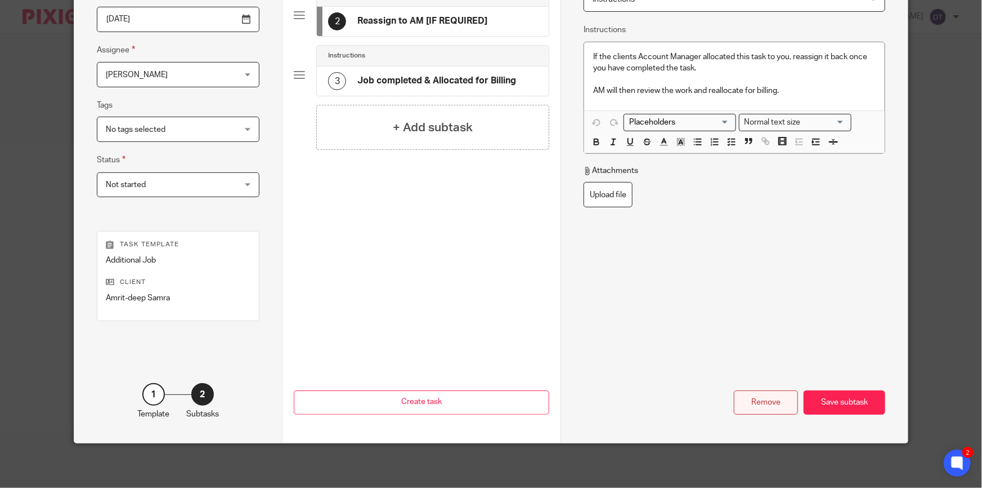
click at [746, 396] on div "Remove" at bounding box center [766, 402] width 64 height 24
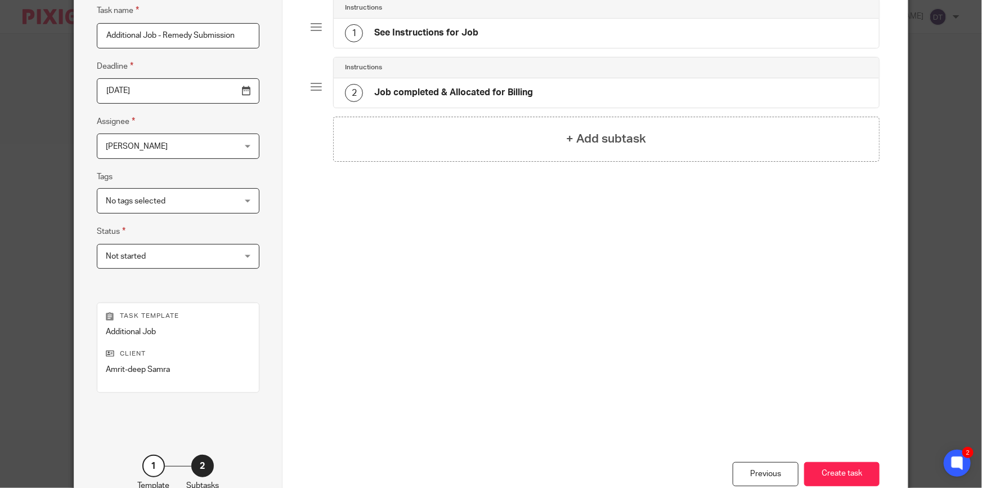
scroll to position [0, 0]
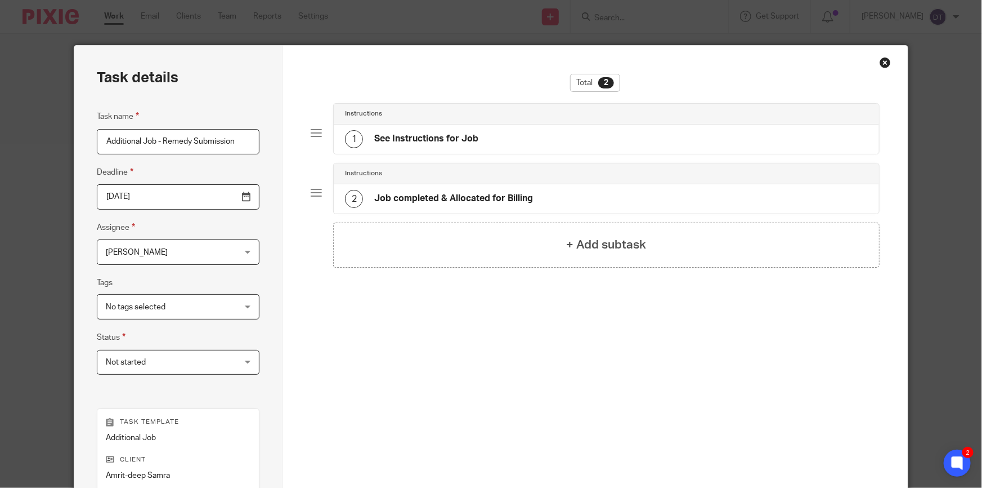
click at [472, 133] on h4 "See Instructions for Job" at bounding box center [426, 139] width 104 height 12
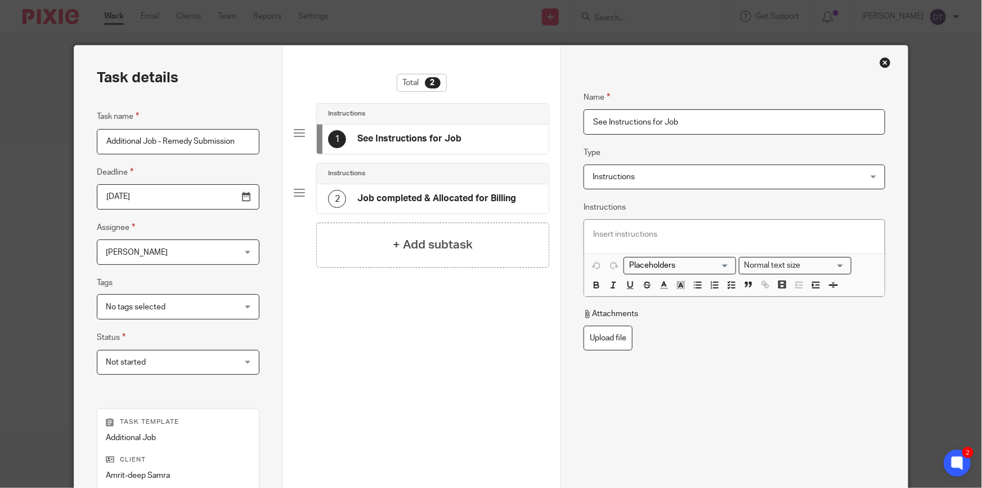
click at [672, 236] on p at bounding box center [734, 234] width 283 height 11
paste div
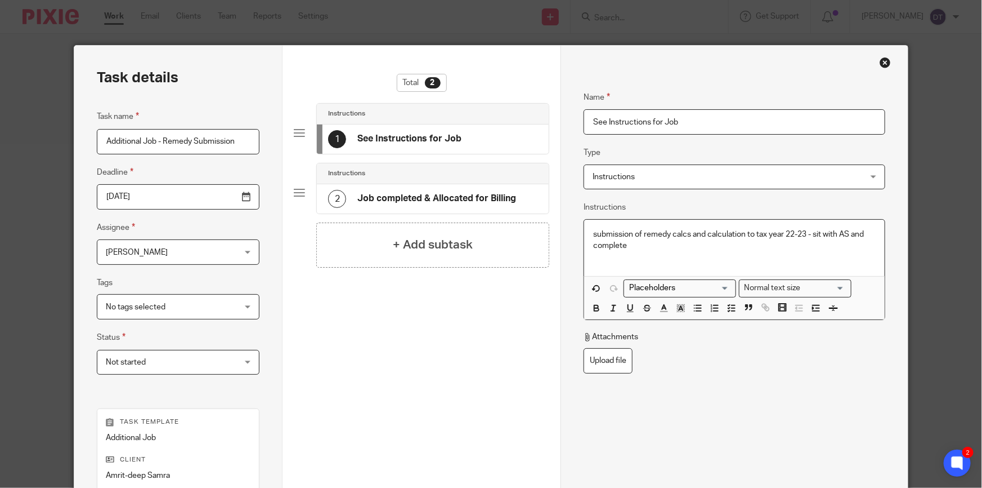
click at [593, 233] on p "submission of remedy calcs and calculation to tax year 22-23 - sit with AS and …" at bounding box center [734, 240] width 283 height 23
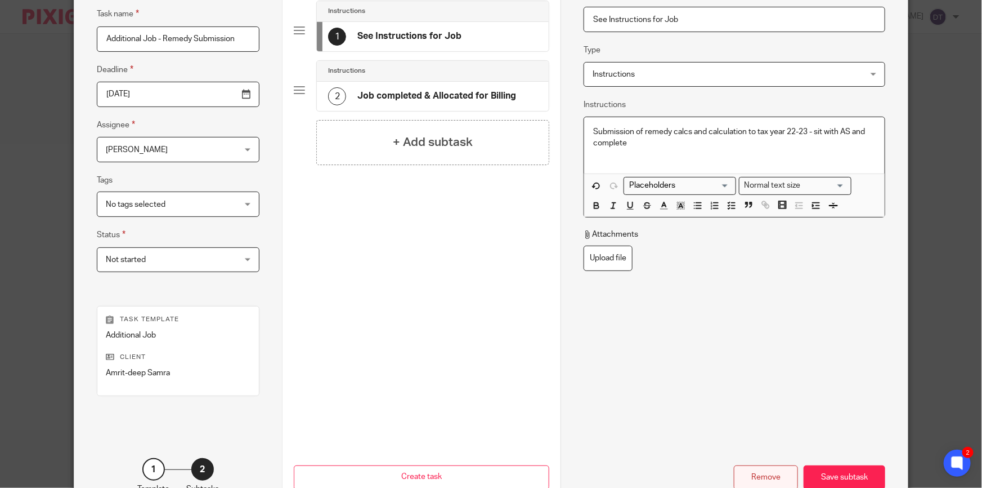
scroll to position [177, 0]
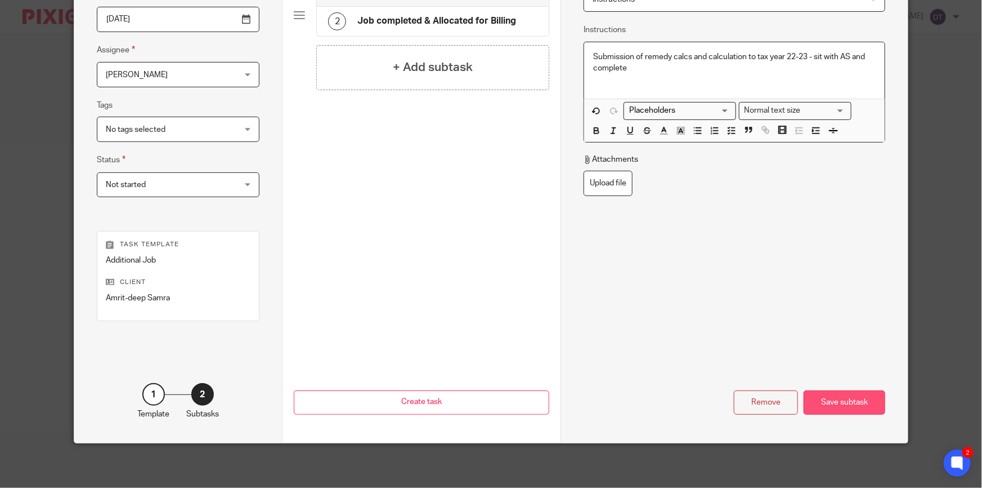
click at [823, 413] on div "Save subtask" at bounding box center [845, 402] width 82 height 24
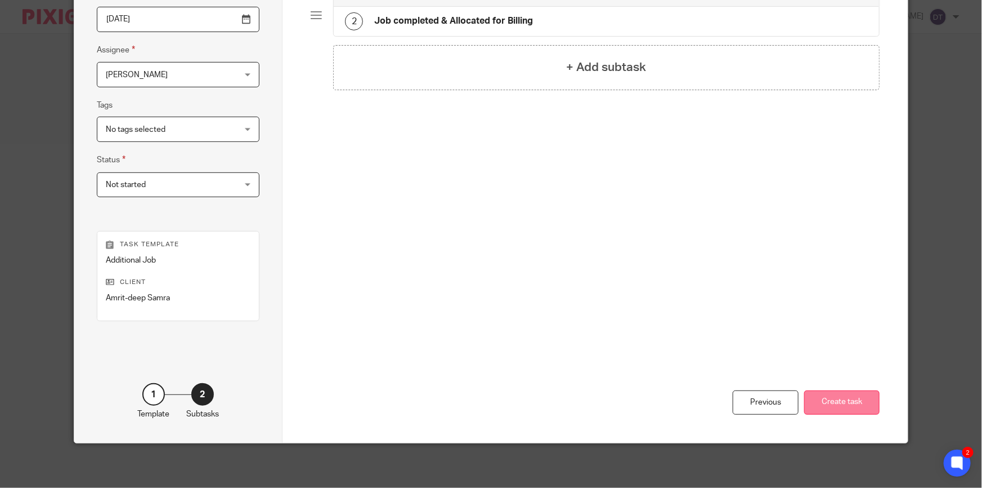
click at [823, 406] on button "Create task" at bounding box center [841, 402] width 75 height 24
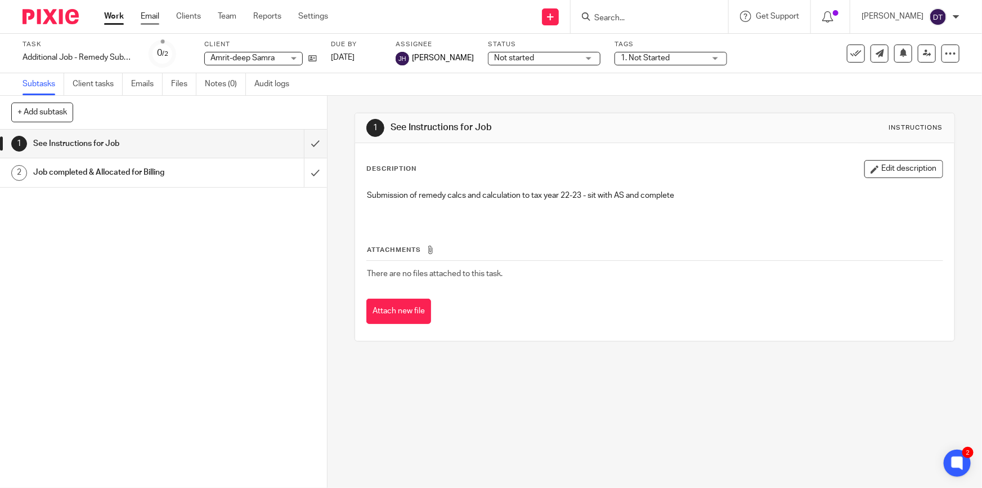
click at [152, 16] on link "Email" at bounding box center [150, 16] width 19 height 11
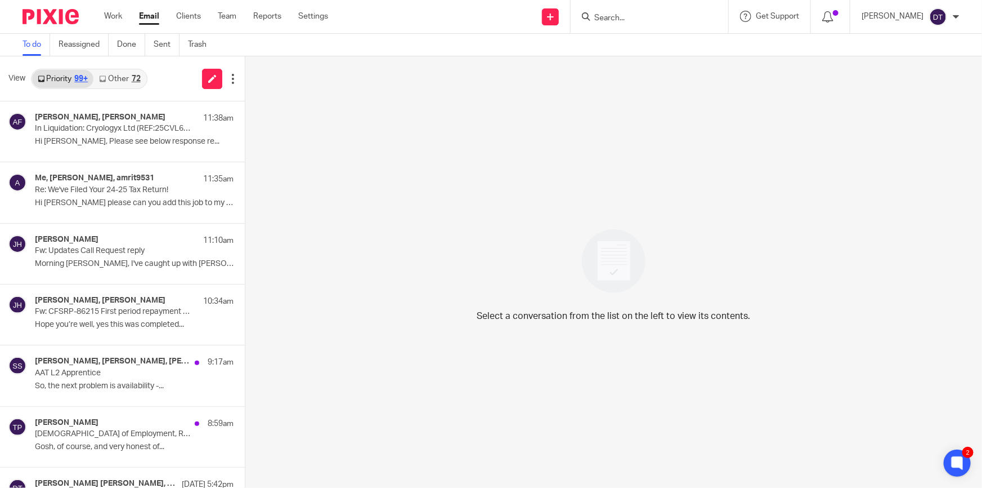
click at [126, 78] on link "Other 72" at bounding box center [119, 79] width 52 height 18
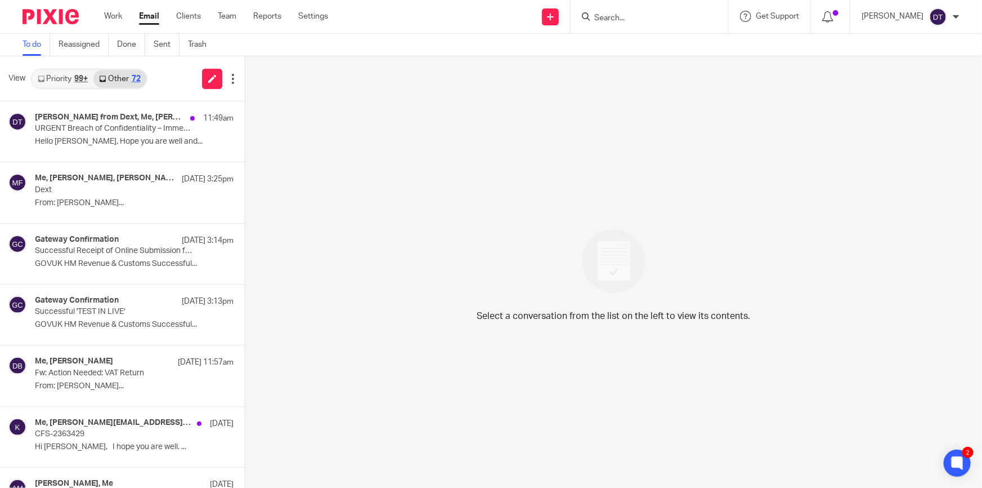
click at [69, 84] on link "Priority 99+" at bounding box center [62, 79] width 61 height 18
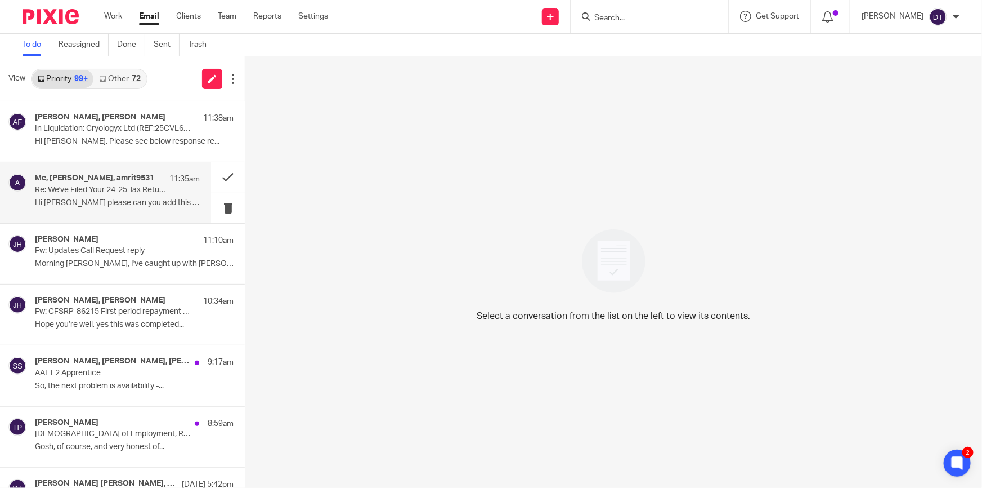
click at [107, 200] on p "Hi Dea please can you add this job to my pixie...." at bounding box center [117, 203] width 165 height 10
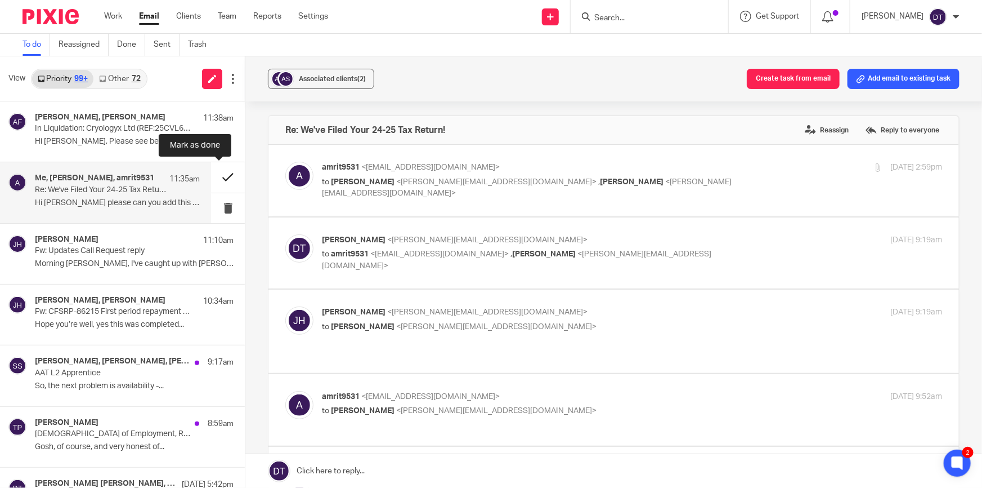
click at [220, 180] on button at bounding box center [228, 177] width 34 height 30
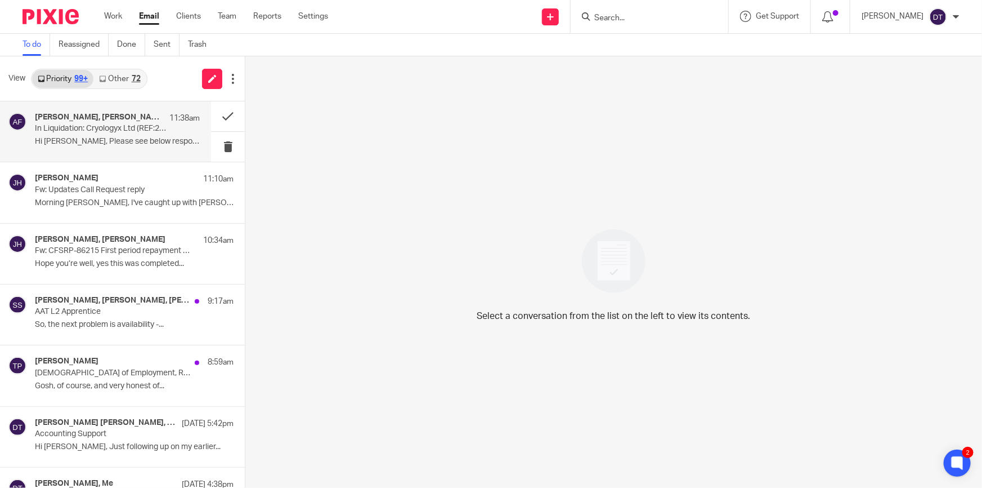
click at [108, 140] on p "Hi Arun, Please see below response re..." at bounding box center [117, 142] width 165 height 10
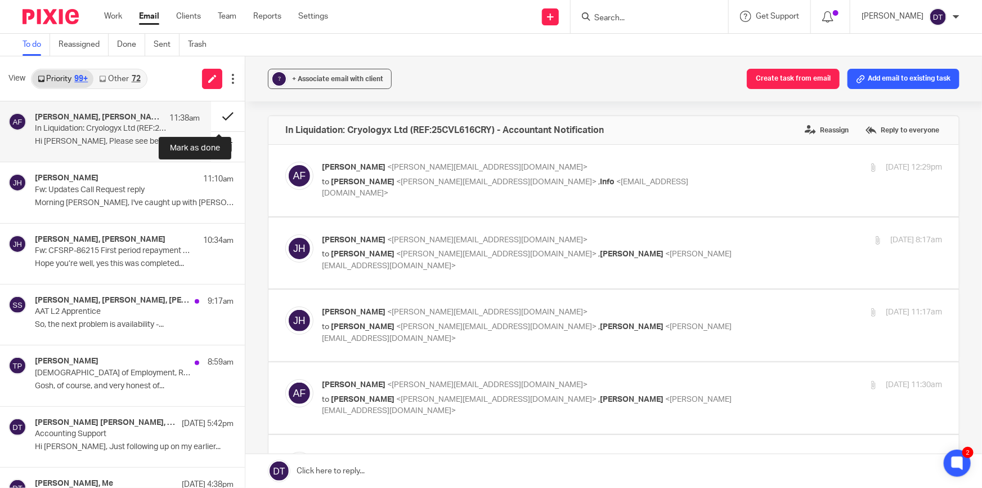
click at [226, 110] on button at bounding box center [228, 116] width 34 height 30
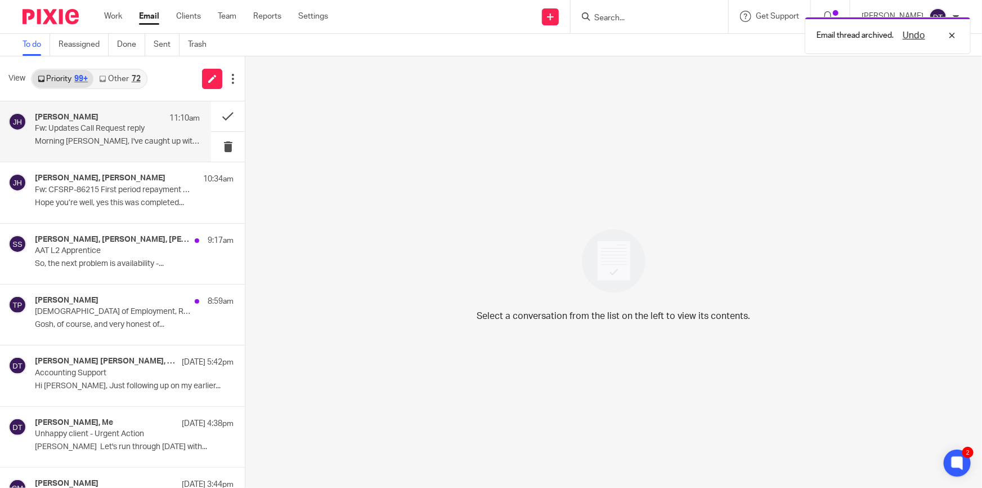
click at [96, 150] on div "Jodie Hall 11:10am Fw: Updates Call Request reply Morning Stephanie, I've caugh…" at bounding box center [117, 132] width 165 height 38
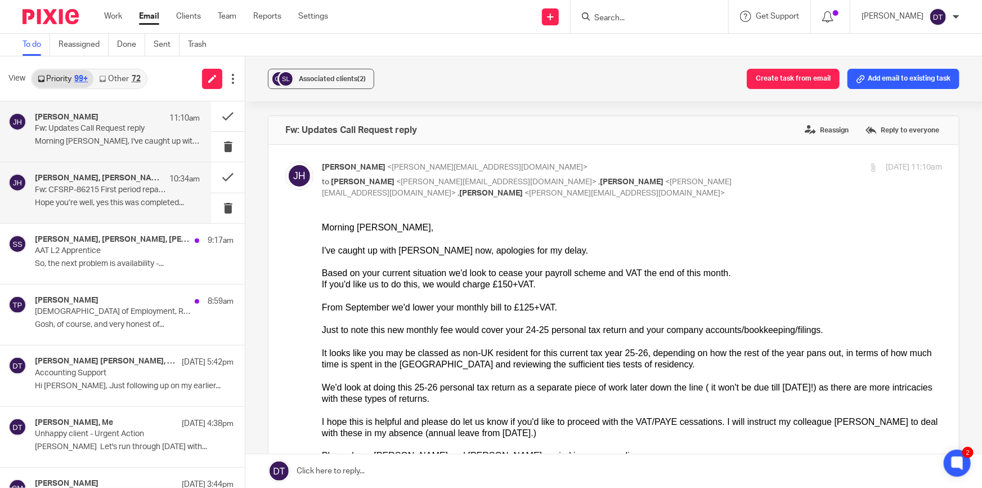
click at [92, 196] on div "James Bowes, Jodie Hall 10:34am Fw: CFSRP-86215 First period repayment claim Ho…" at bounding box center [117, 192] width 165 height 38
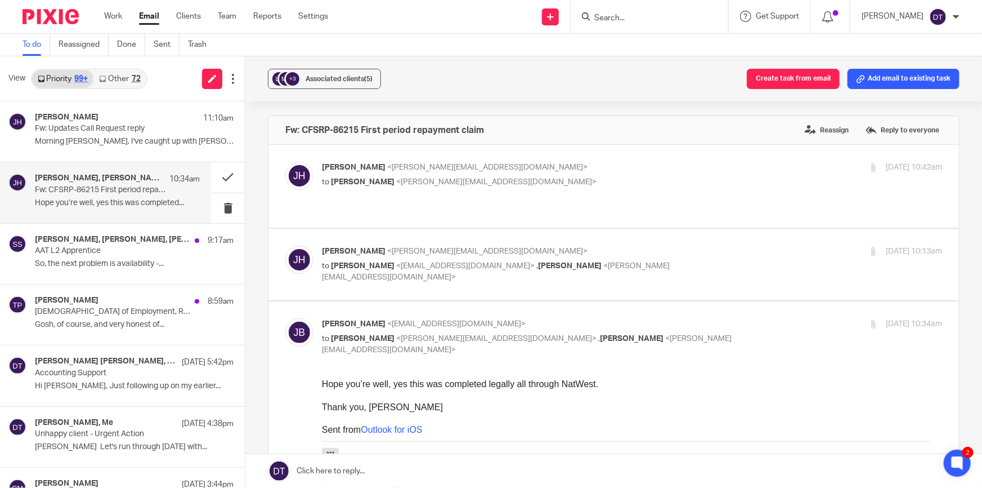
click at [554, 183] on p "to Deanna Templeton <deanna@sachdevs-ca.com>" at bounding box center [529, 182] width 414 height 12
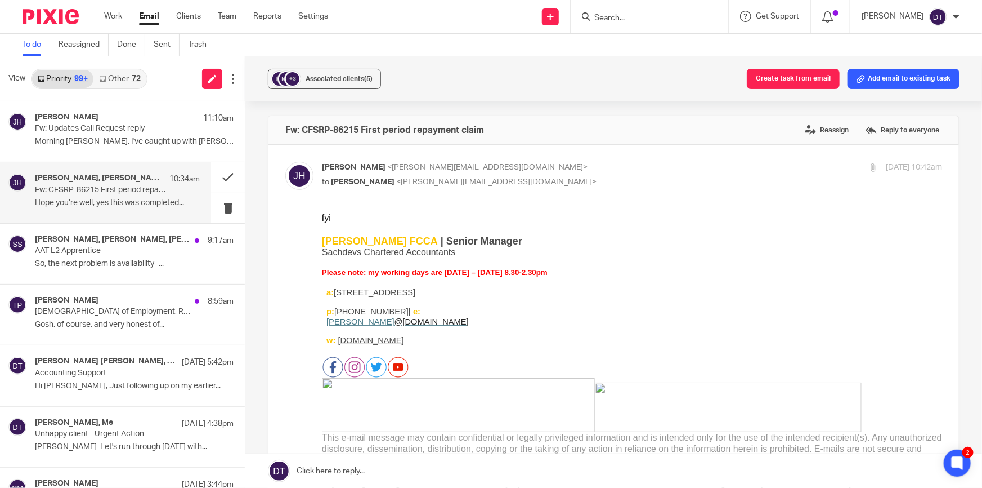
click at [554, 183] on p "to Deanna Templeton <deanna@sachdevs-ca.com>" at bounding box center [529, 182] width 414 height 12
checkbox input "false"
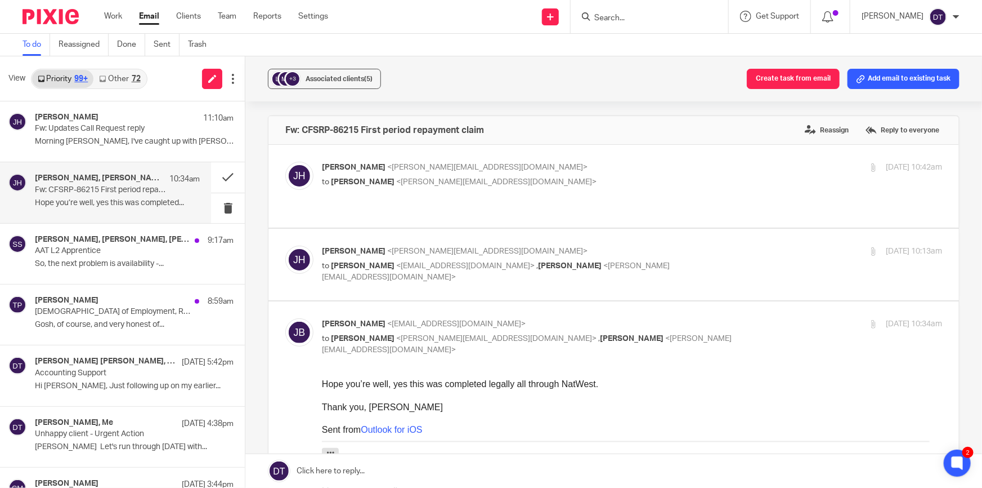
click at [547, 260] on div "Jodie Hall <jodie@sachdevs-ca.com> to James Bowes <jamesbowes1987@outlook.com> …" at bounding box center [613, 264] width 657 height 38
click at [535, 265] on label at bounding box center [614, 264] width 691 height 71
click at [285, 245] on input "checkbox" at bounding box center [285, 245] width 1 height 1
checkbox input "true"
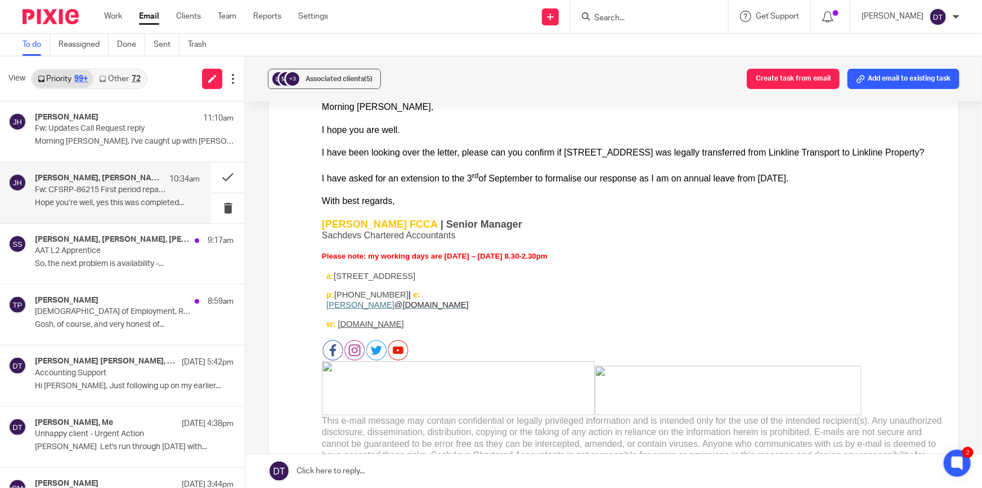
scroll to position [102, 0]
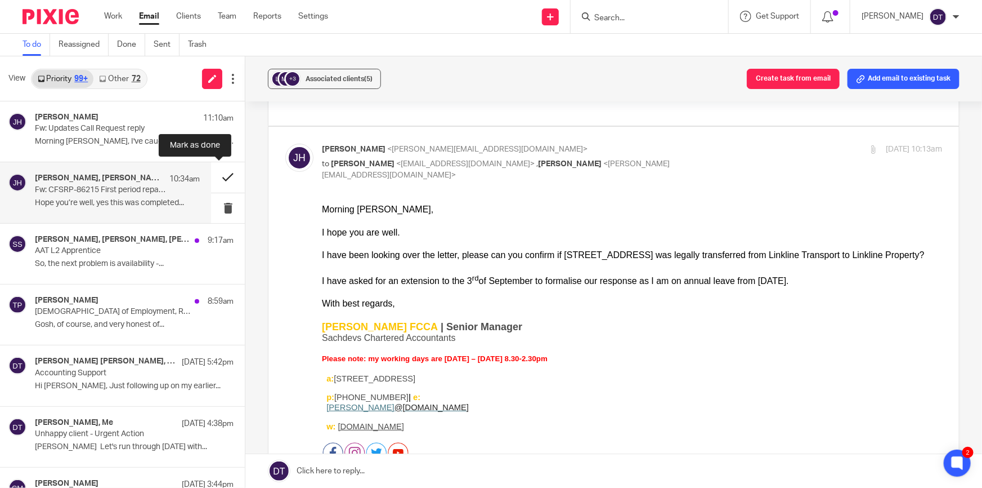
click at [221, 168] on button at bounding box center [228, 177] width 34 height 30
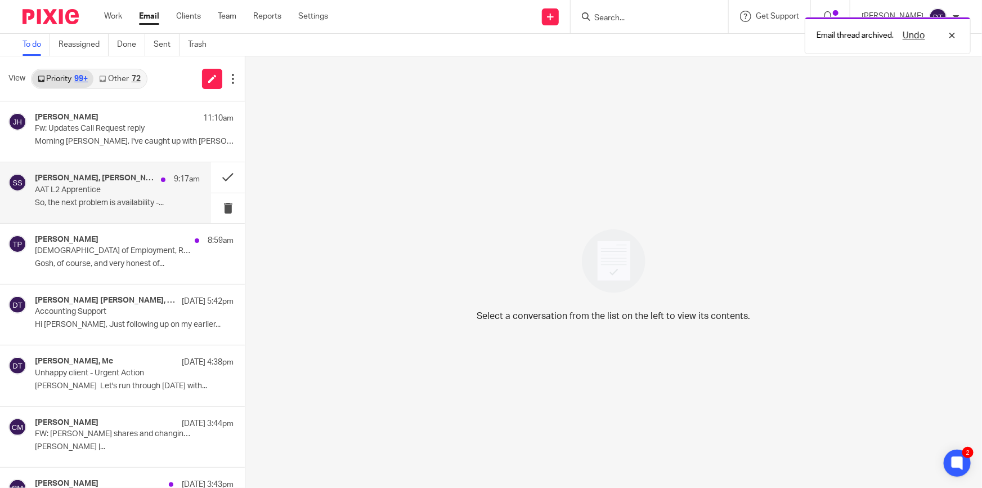
click at [79, 205] on p "So, the next problem is availability -..." at bounding box center [117, 203] width 165 height 10
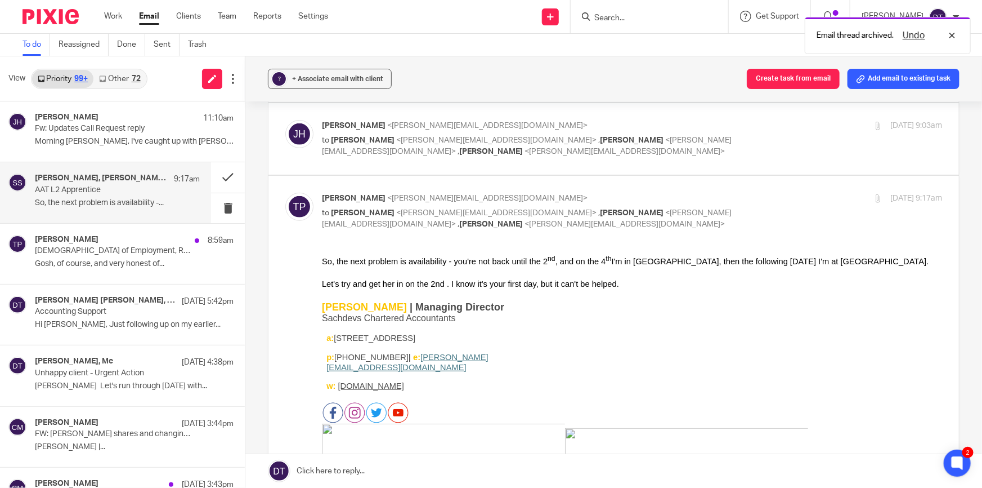
scroll to position [256, 0]
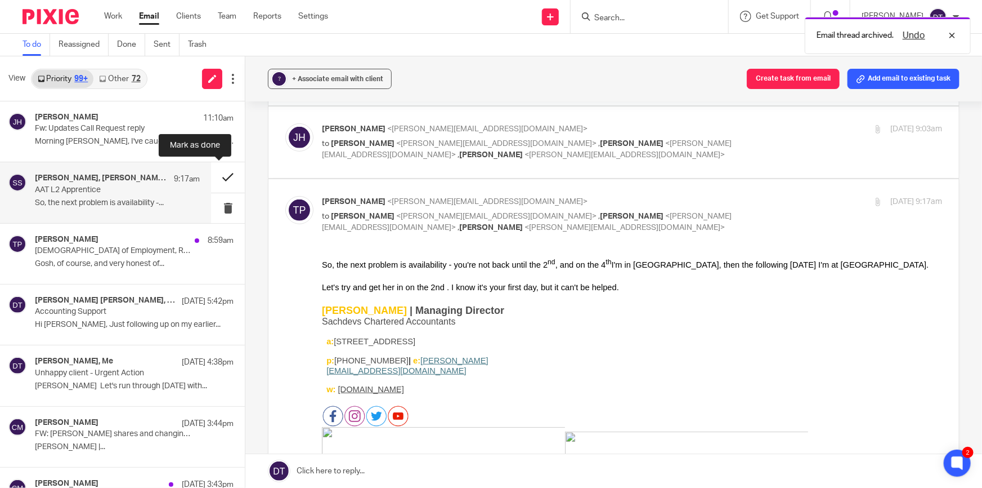
click at [216, 178] on button at bounding box center [228, 177] width 34 height 30
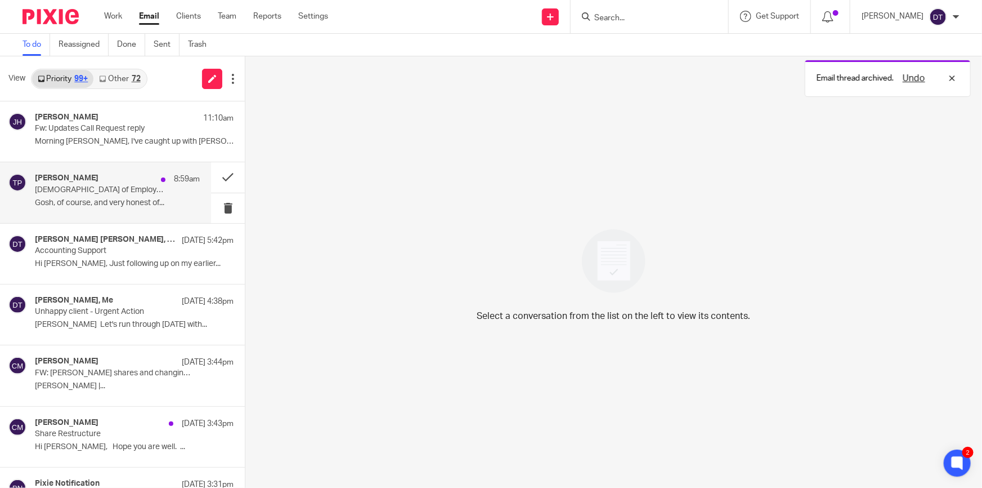
click at [117, 207] on p "Gosh, of course, and very honest of..." at bounding box center [117, 203] width 165 height 10
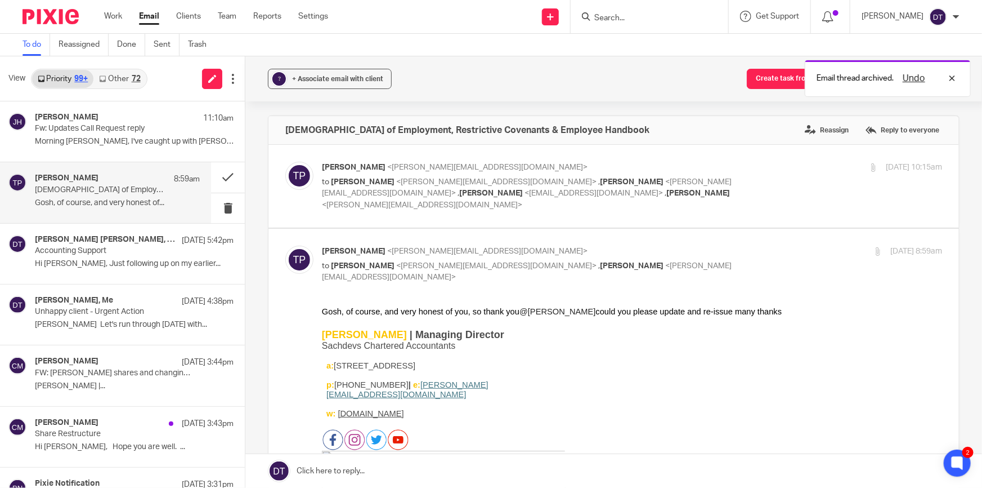
scroll to position [0, 0]
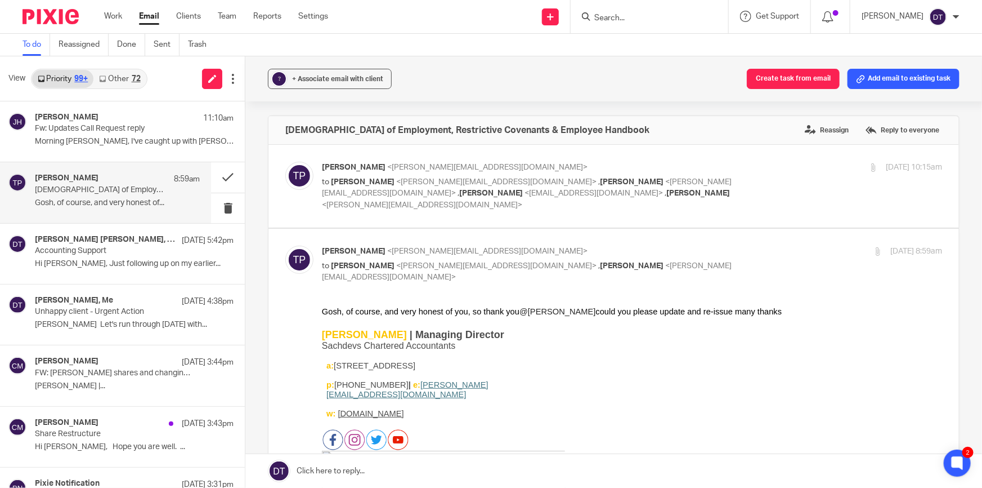
click at [622, 21] on input "Search" at bounding box center [643, 19] width 101 height 10
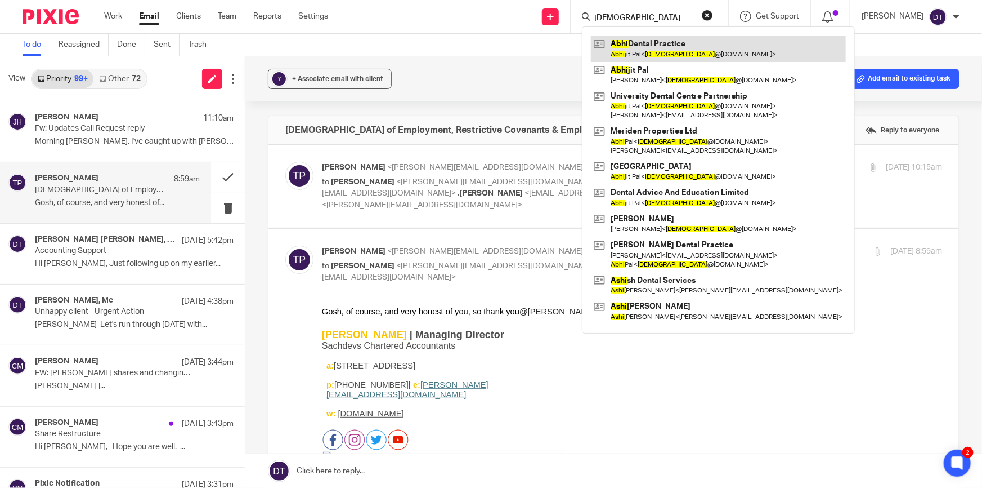
type input "abhi"
click at [686, 53] on link at bounding box center [718, 48] width 255 height 26
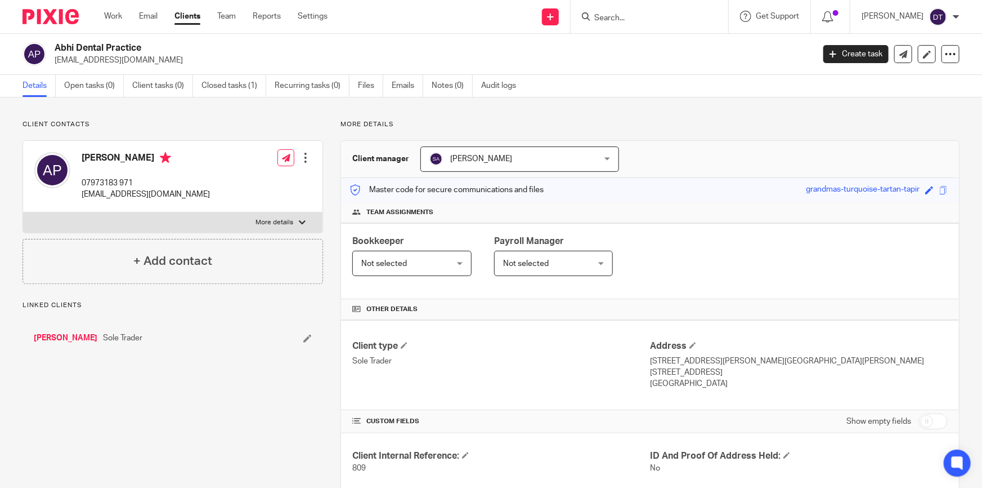
drag, startPoint x: 141, startPoint y: 64, endPoint x: 53, endPoint y: 60, distance: 87.9
click at [53, 60] on div "Abhi Dental Practice [EMAIL_ADDRESS][DOMAIN_NAME]" at bounding box center [415, 54] width 784 height 24
copy p "[EMAIL_ADDRESS][DOMAIN_NAME]"
click at [142, 17] on link "Email" at bounding box center [148, 16] width 19 height 11
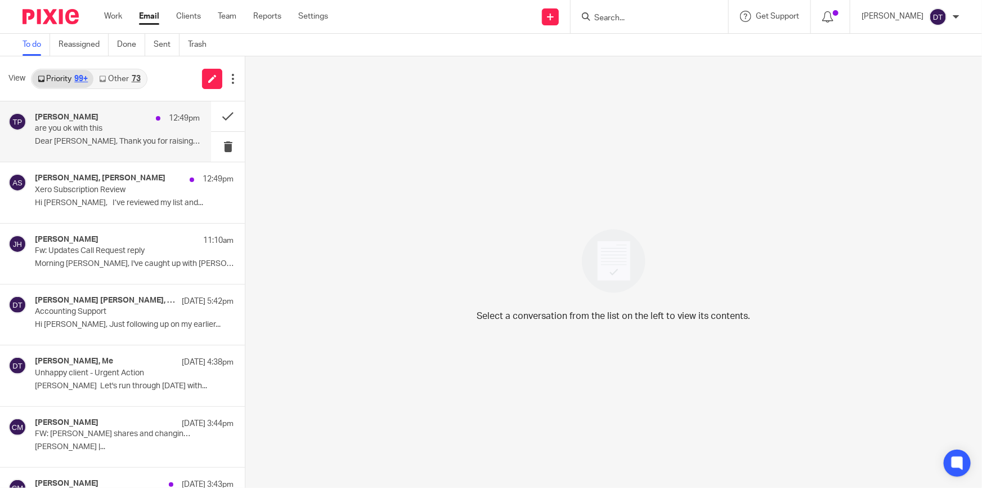
click at [76, 139] on p "Dear [PERSON_NAME], Thank you for raising your concerns..." at bounding box center [117, 142] width 165 height 10
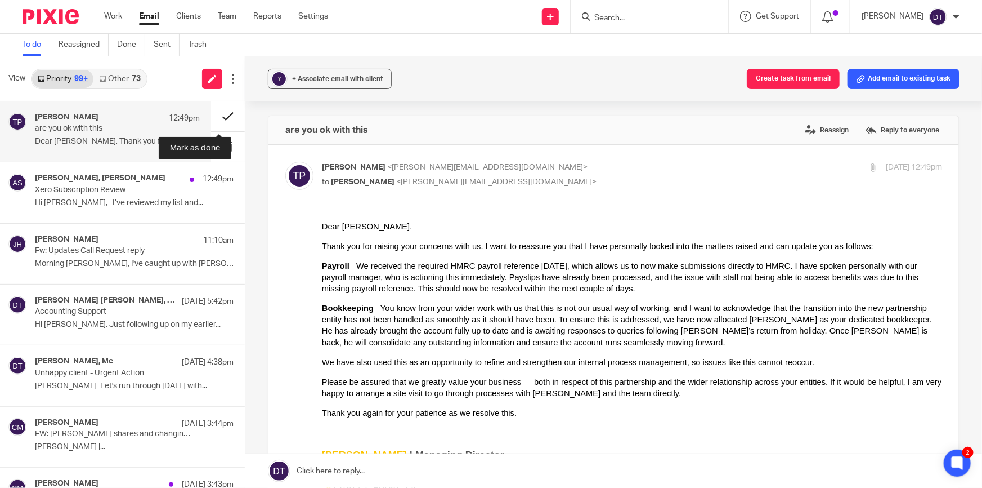
click at [211, 115] on button at bounding box center [228, 116] width 34 height 30
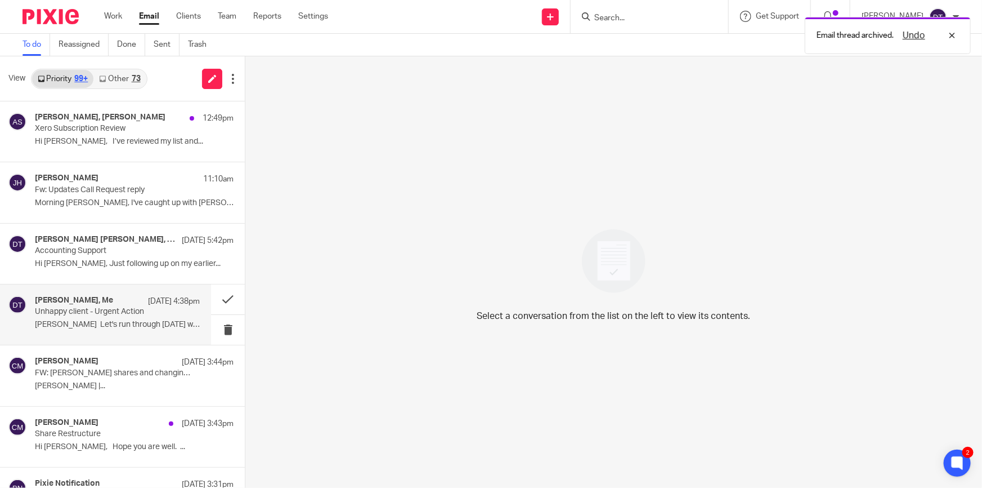
click at [106, 323] on p "[PERSON_NAME] Let's run through [DATE] with..." at bounding box center [117, 325] width 165 height 10
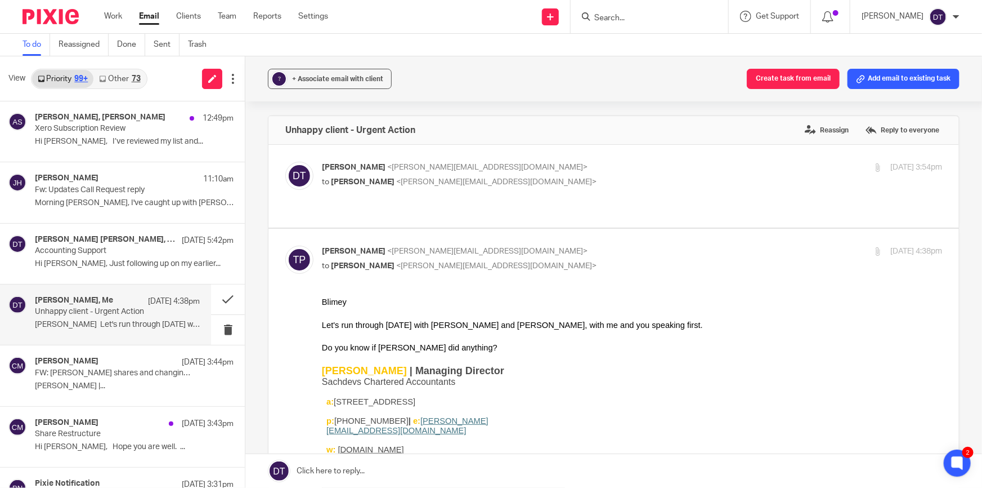
click at [123, 74] on link "Other 73" at bounding box center [119, 79] width 52 height 18
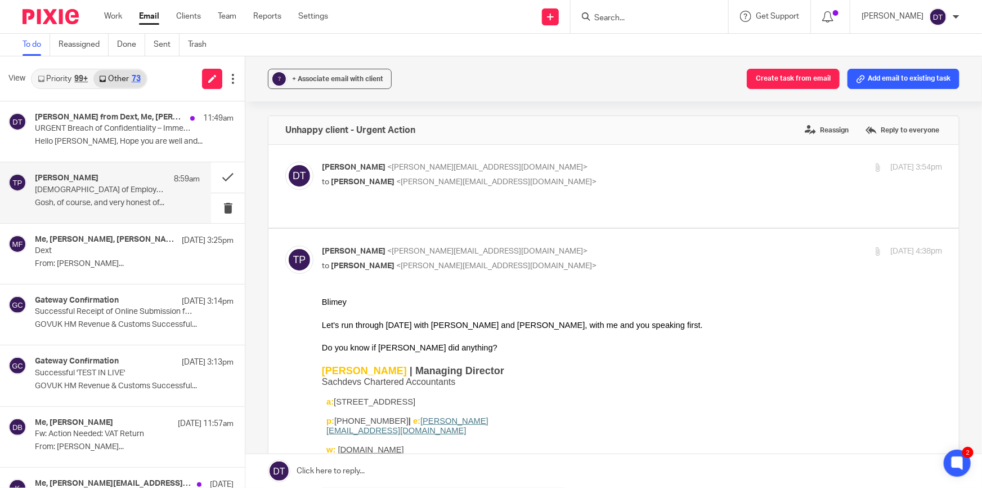
click at [96, 209] on div "[PERSON_NAME] 8:59am [DEMOGRAPHIC_DATA] of Employment, Restrictive Covenants & …" at bounding box center [117, 192] width 165 height 38
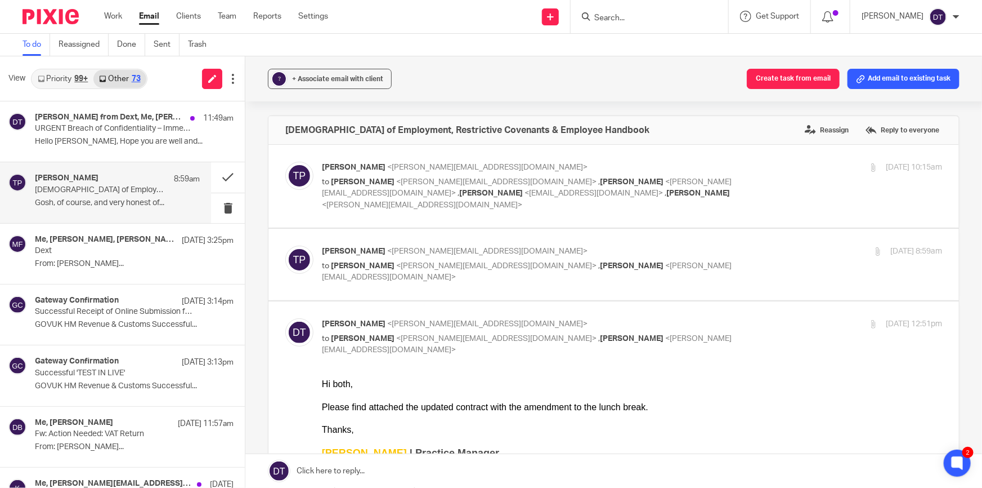
scroll to position [51, 0]
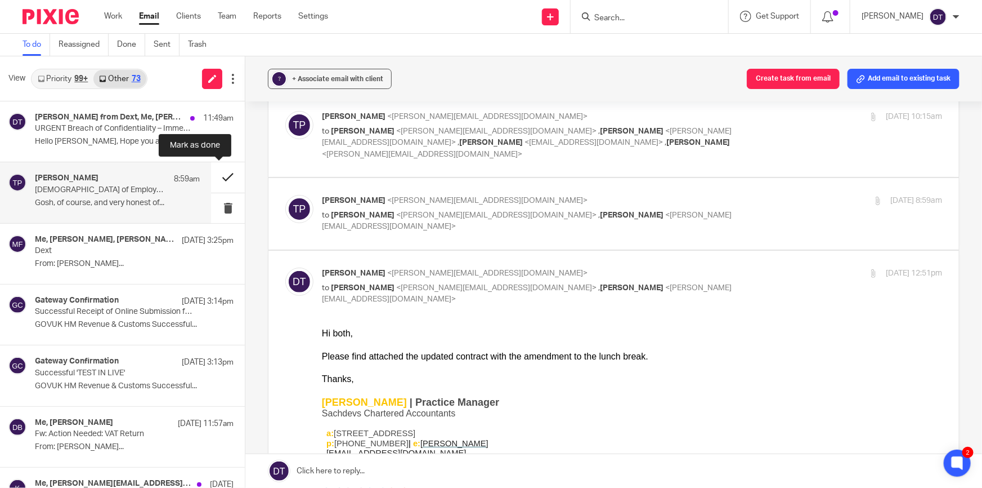
click at [223, 172] on button at bounding box center [228, 177] width 34 height 30
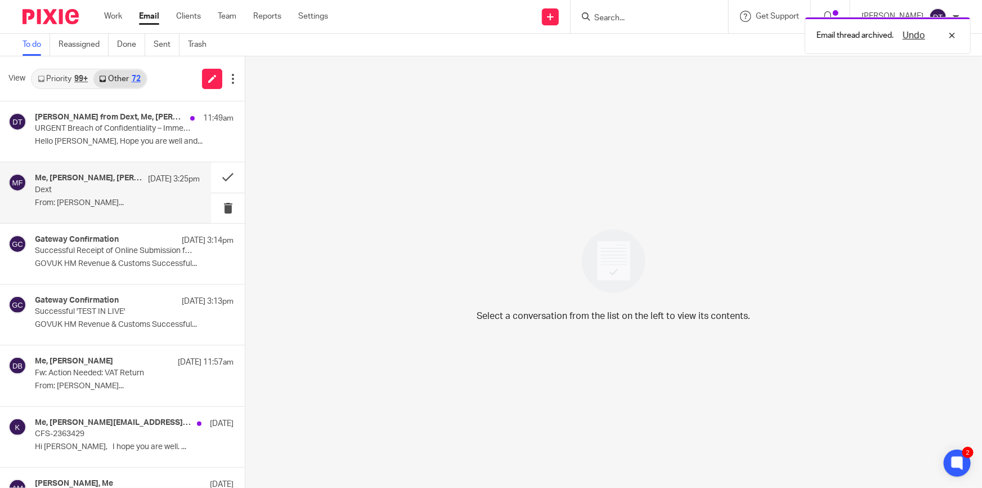
click at [107, 193] on p "Dext" at bounding box center [101, 190] width 132 height 10
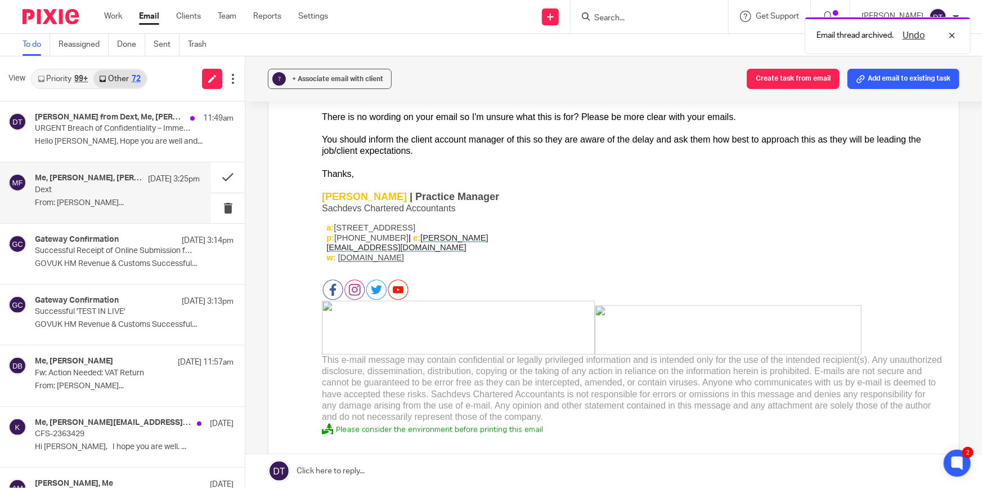
scroll to position [563, 0]
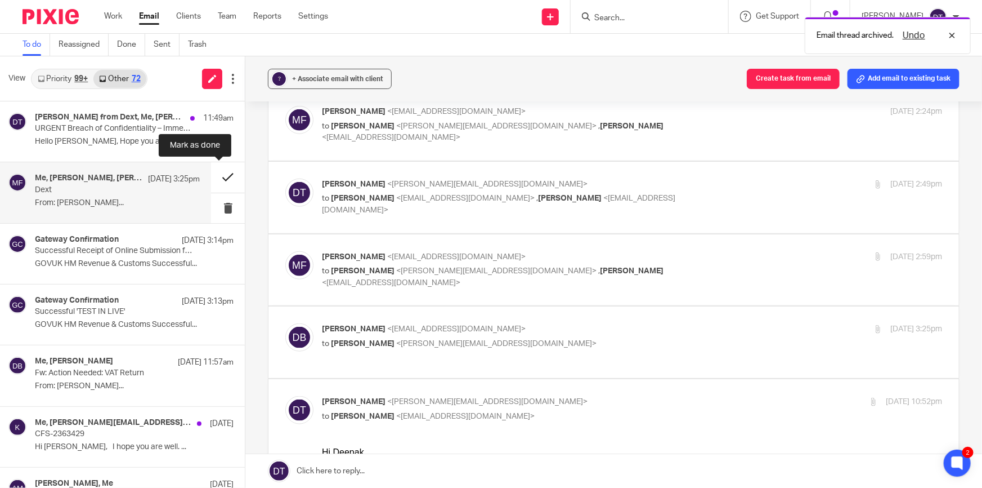
click at [220, 175] on button at bounding box center [228, 177] width 34 height 30
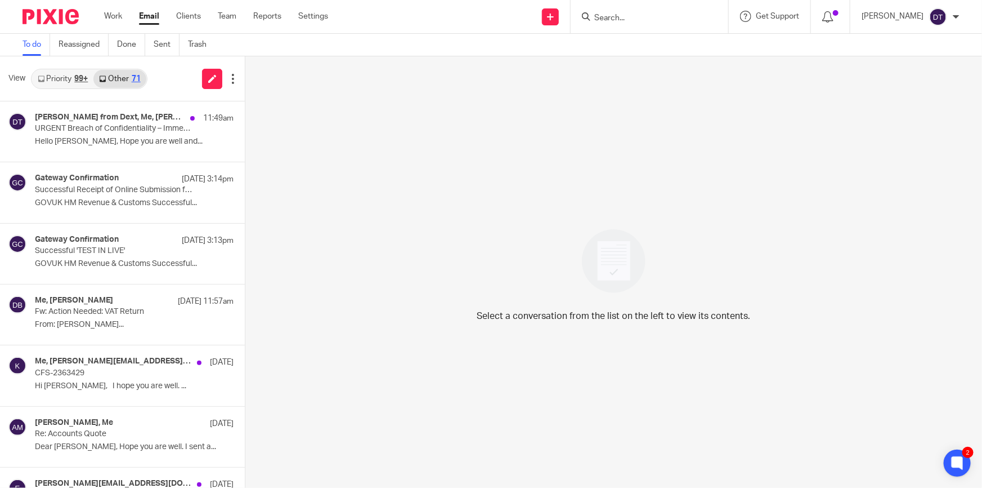
click at [620, 19] on input "Search" at bounding box center [643, 19] width 101 height 10
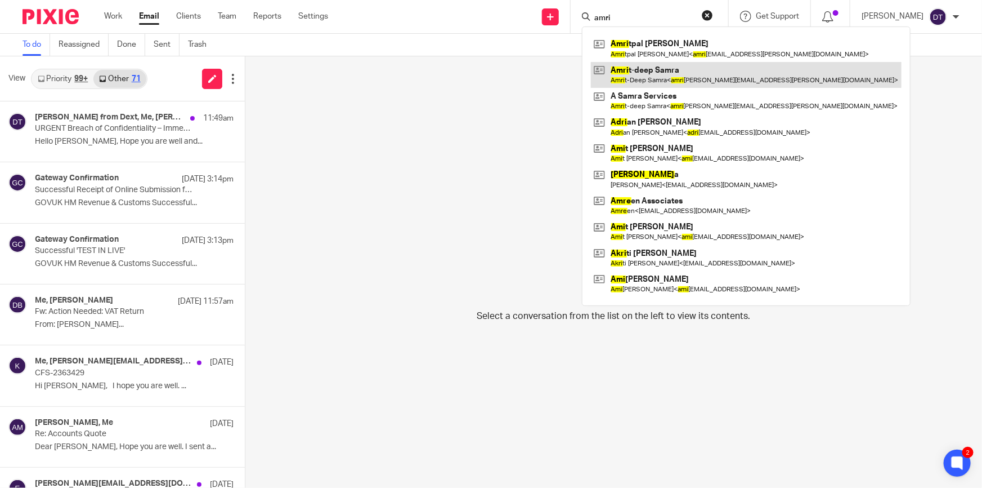
type input "amri"
click at [655, 70] on link at bounding box center [746, 75] width 311 height 26
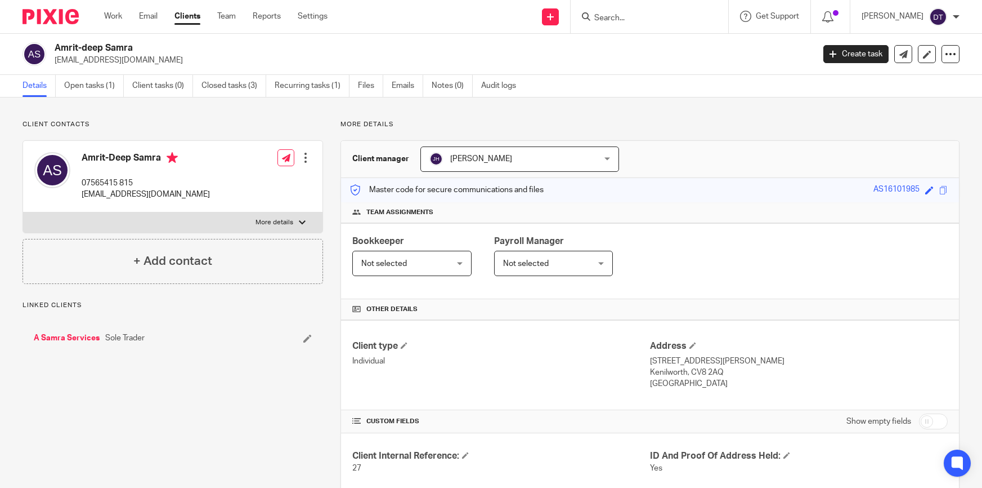
click at [75, 87] on link "Open tasks (1)" at bounding box center [94, 86] width 60 height 22
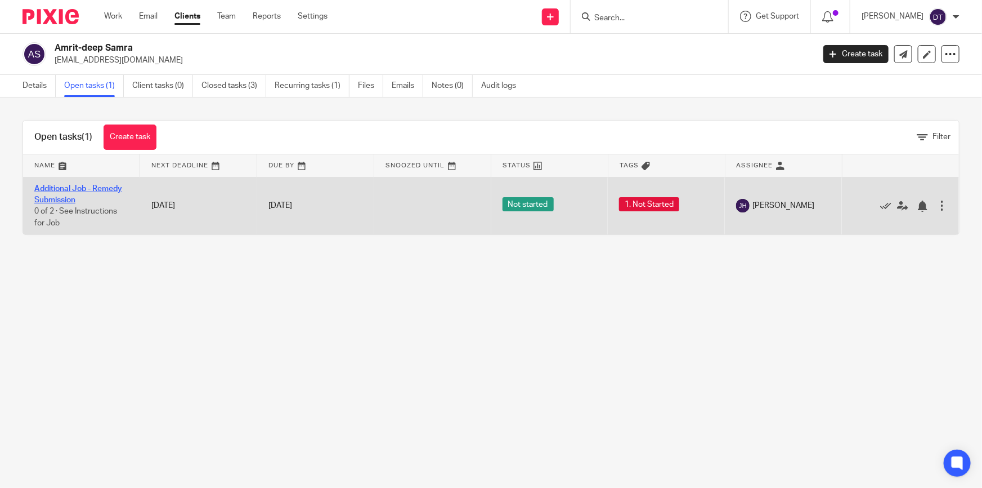
click at [102, 186] on link "Additional Job - Remedy Submission" at bounding box center [78, 194] width 88 height 19
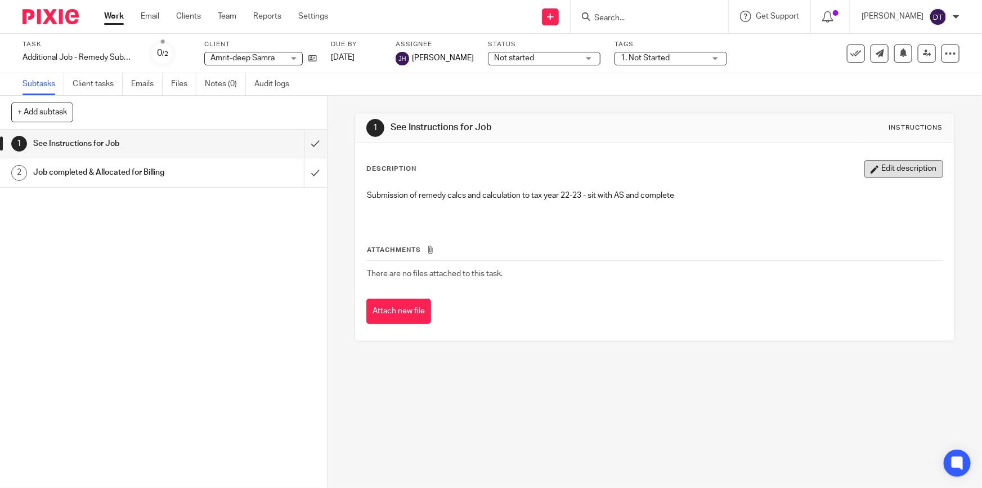
click at [873, 170] on button "Edit description" at bounding box center [904, 169] width 79 height 18
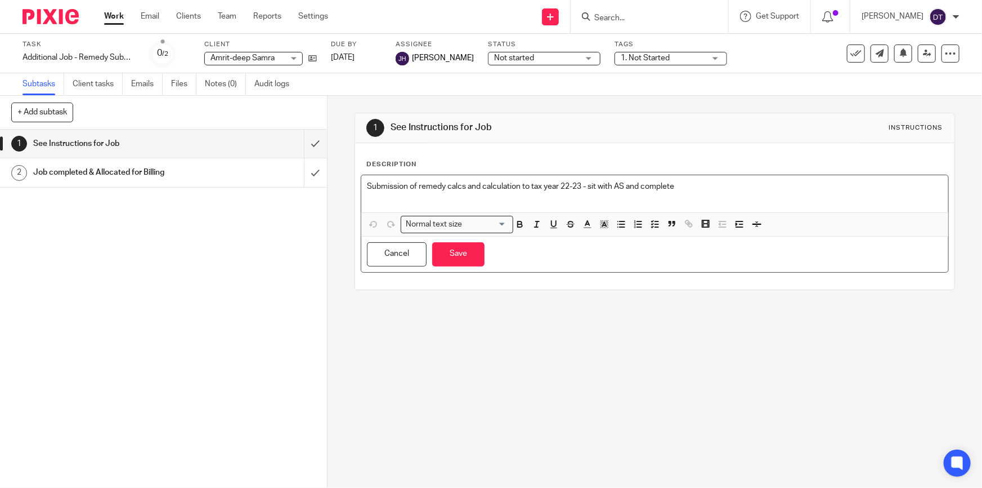
click at [737, 190] on p "Submission of remedy calcs and calculation to tax year 22-23 - sit with AS and …" at bounding box center [654, 186] width 575 height 11
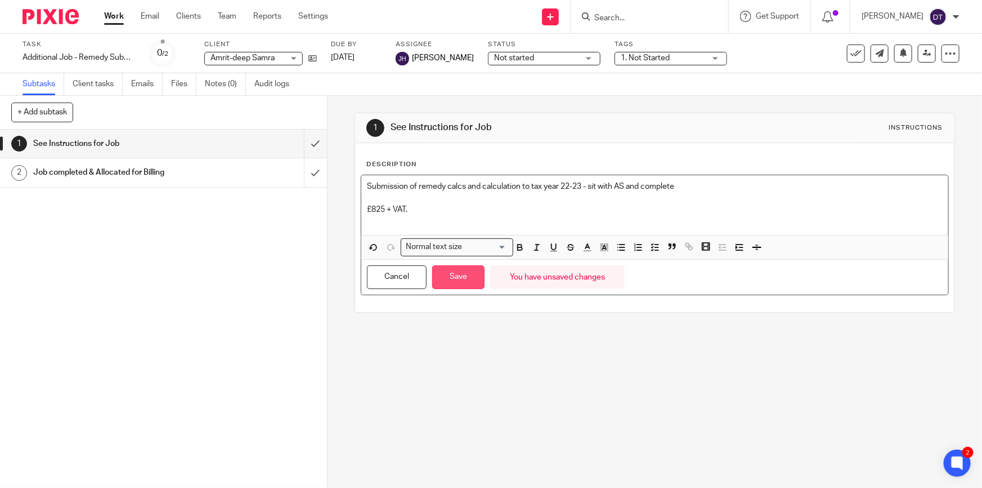
click at [446, 276] on button "Save" at bounding box center [458, 277] width 52 height 24
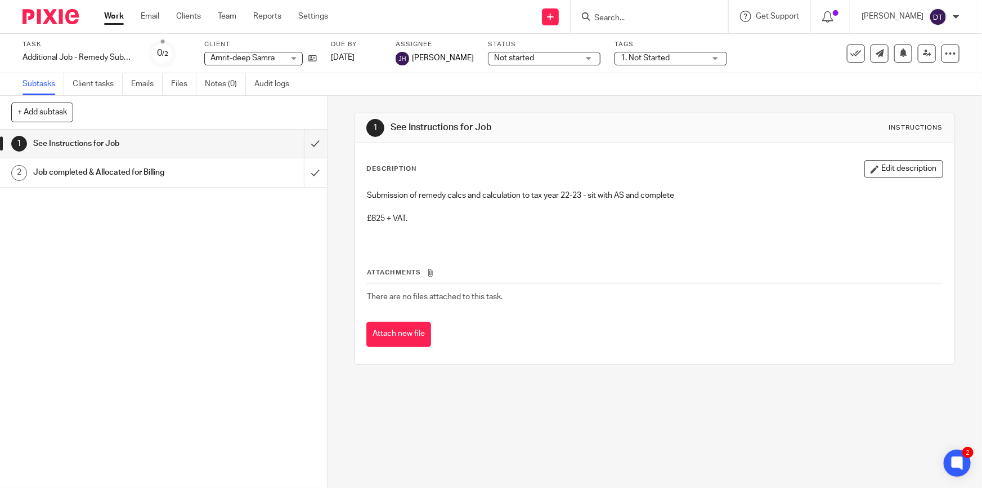
click at [154, 10] on div "Work Email Clients Team Reports Settings Work Email Clients Team Reports Settin…" at bounding box center [219, 16] width 252 height 33
click at [153, 14] on link "Email" at bounding box center [150, 16] width 19 height 11
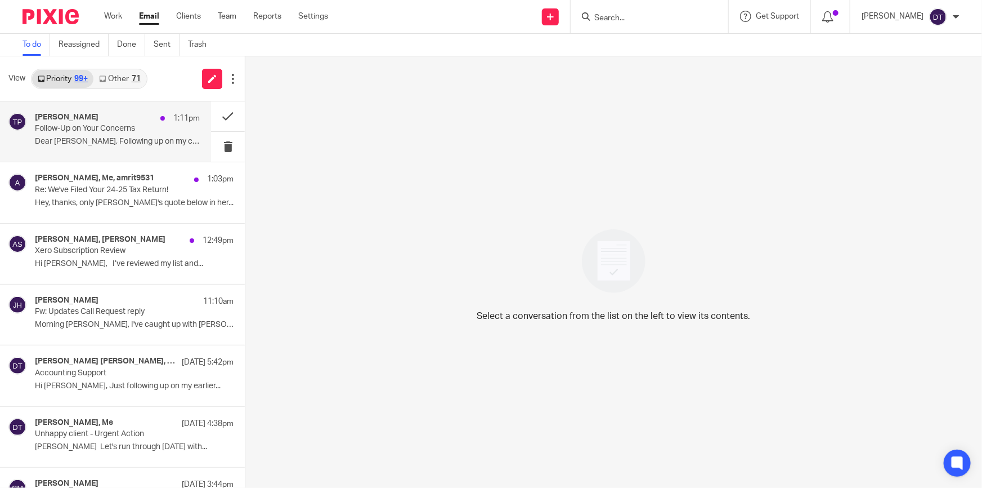
click at [113, 143] on p "Dear [PERSON_NAME], Following up on my conversations..." at bounding box center [117, 142] width 165 height 10
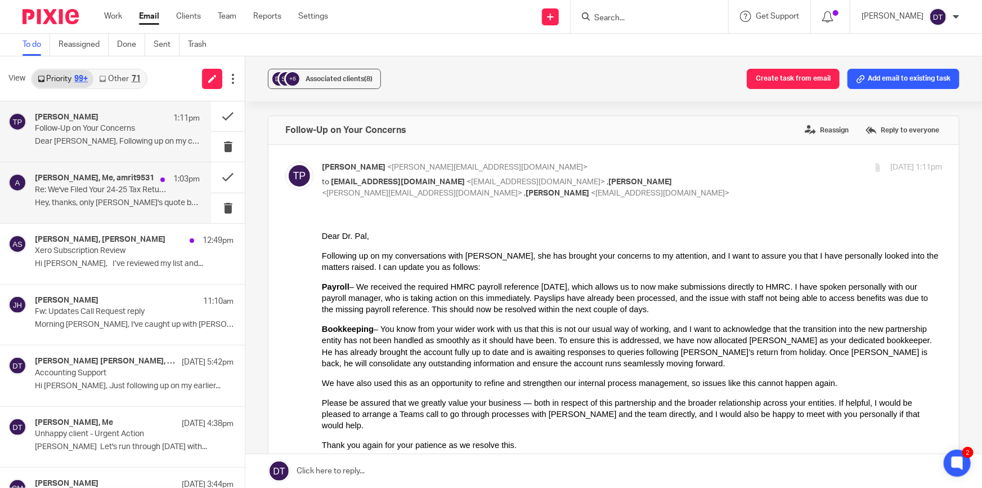
click at [119, 208] on div "[PERSON_NAME], Me, amrit9531 1:03pm Re: We've Filed Your 24-25 Tax Return! Hey,…" at bounding box center [117, 192] width 165 height 38
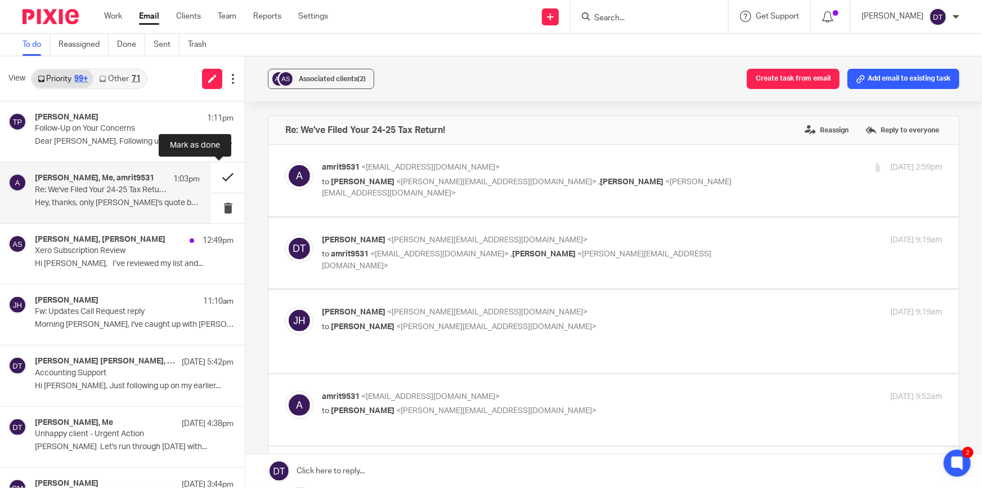
click at [221, 175] on button at bounding box center [228, 177] width 34 height 30
